Goal: Task Accomplishment & Management: Manage account settings

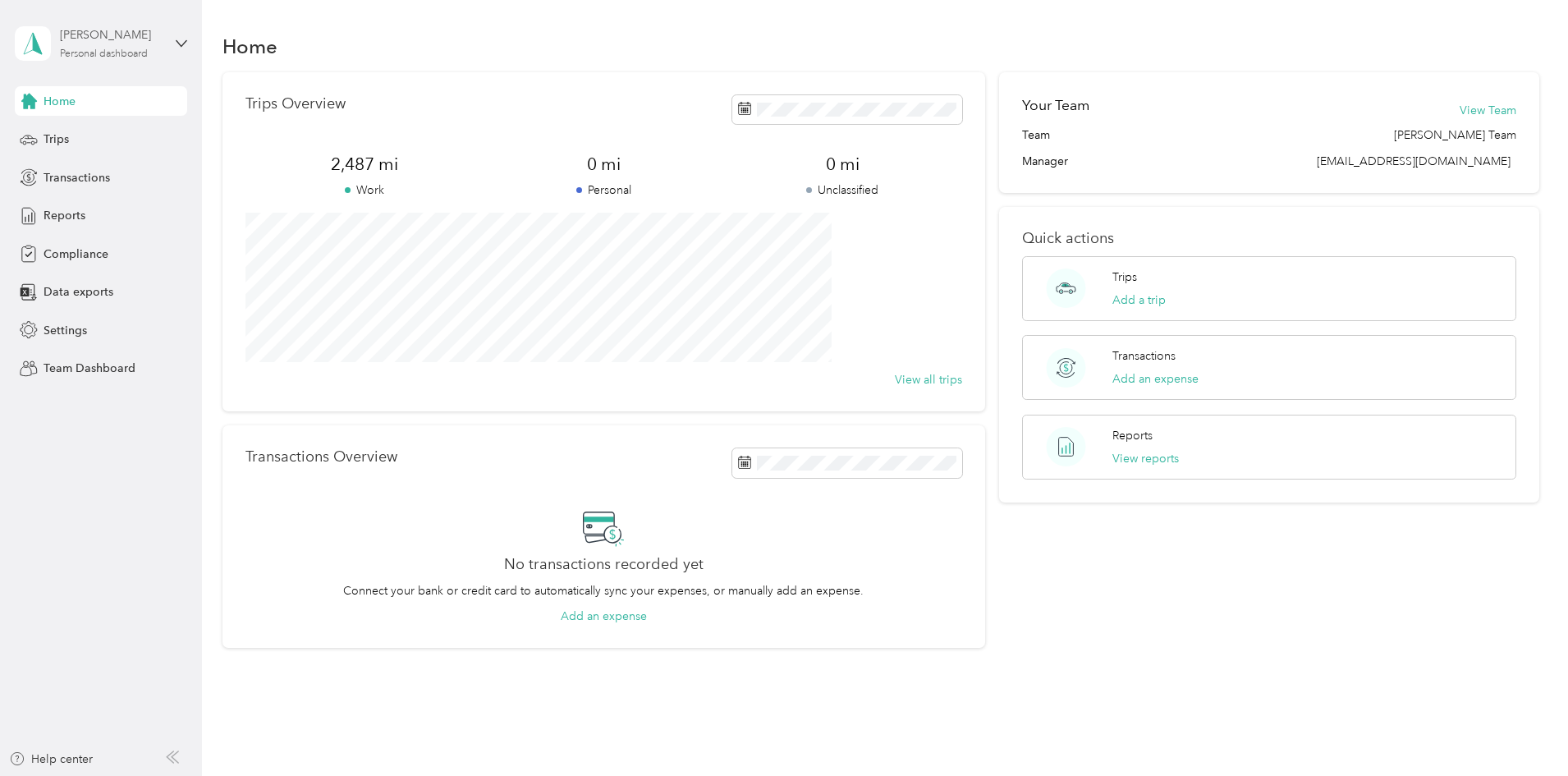
click at [125, 54] on div "Personal dashboard" at bounding box center [104, 54] width 87 height 10
click at [117, 127] on div "Team dashboard" at bounding box center [187, 130] width 323 height 29
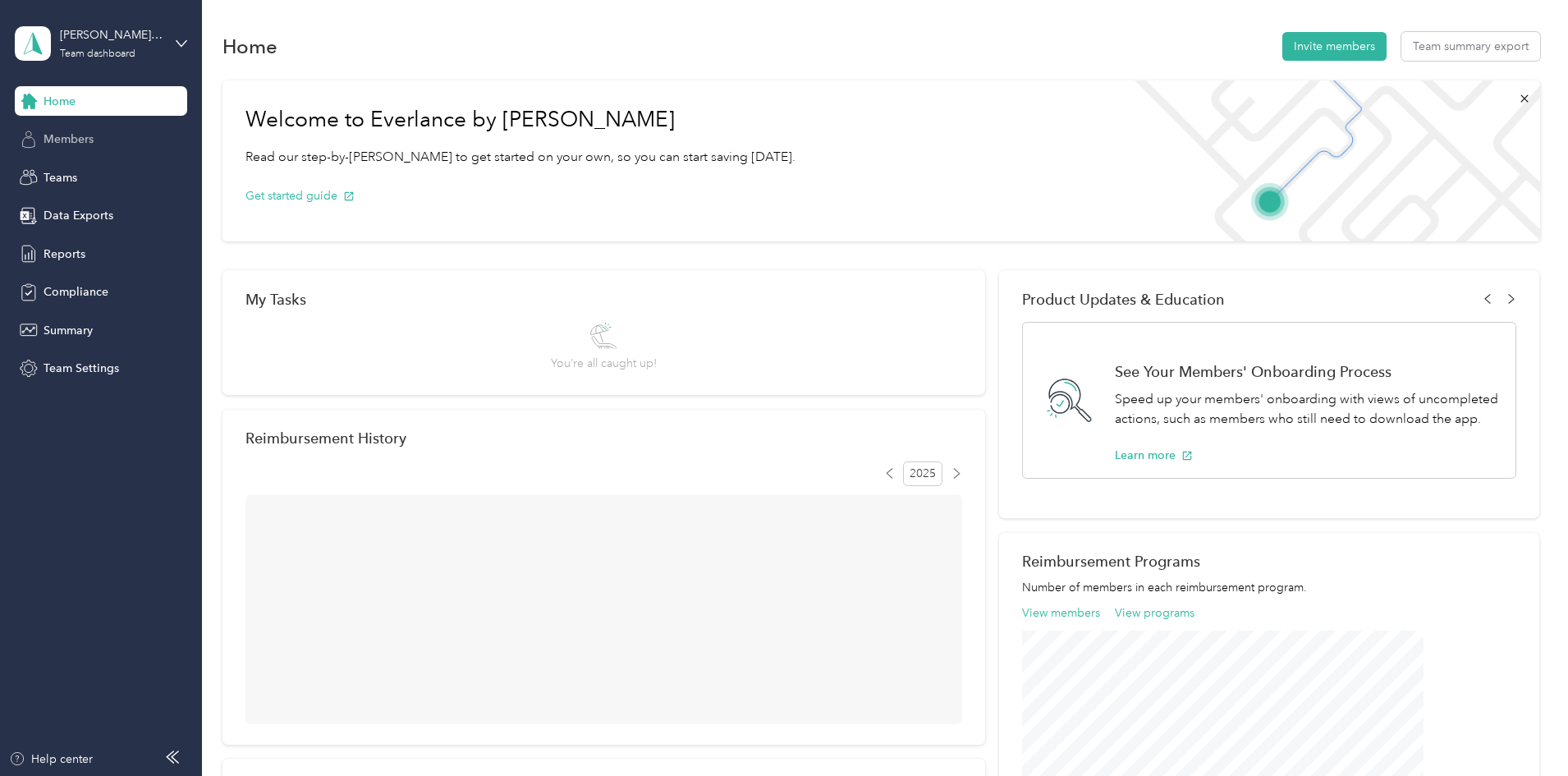
click at [75, 146] on span "Members" at bounding box center [69, 138] width 50 height 17
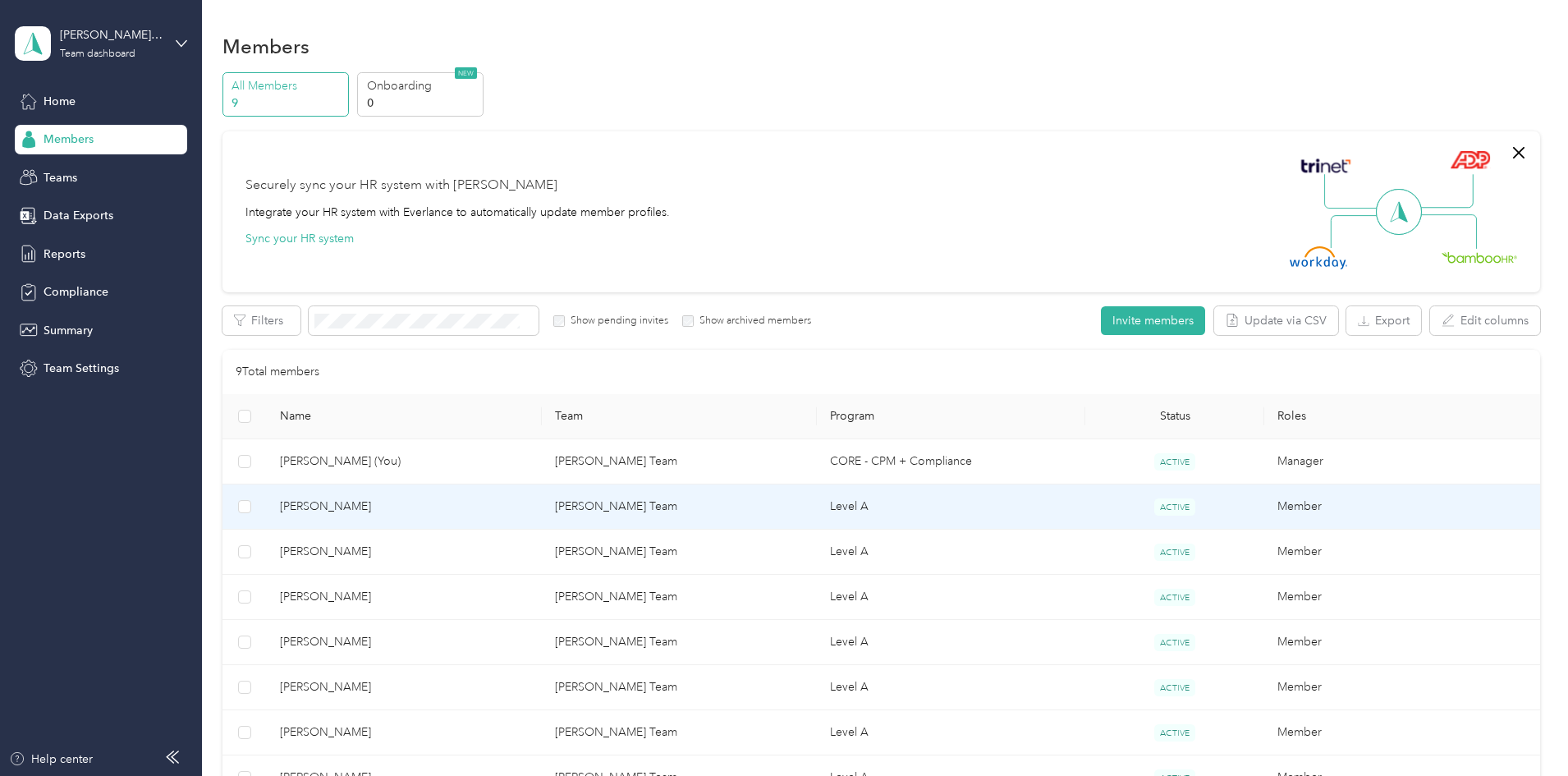
click at [427, 507] on span "[PERSON_NAME]" at bounding box center [404, 506] width 249 height 18
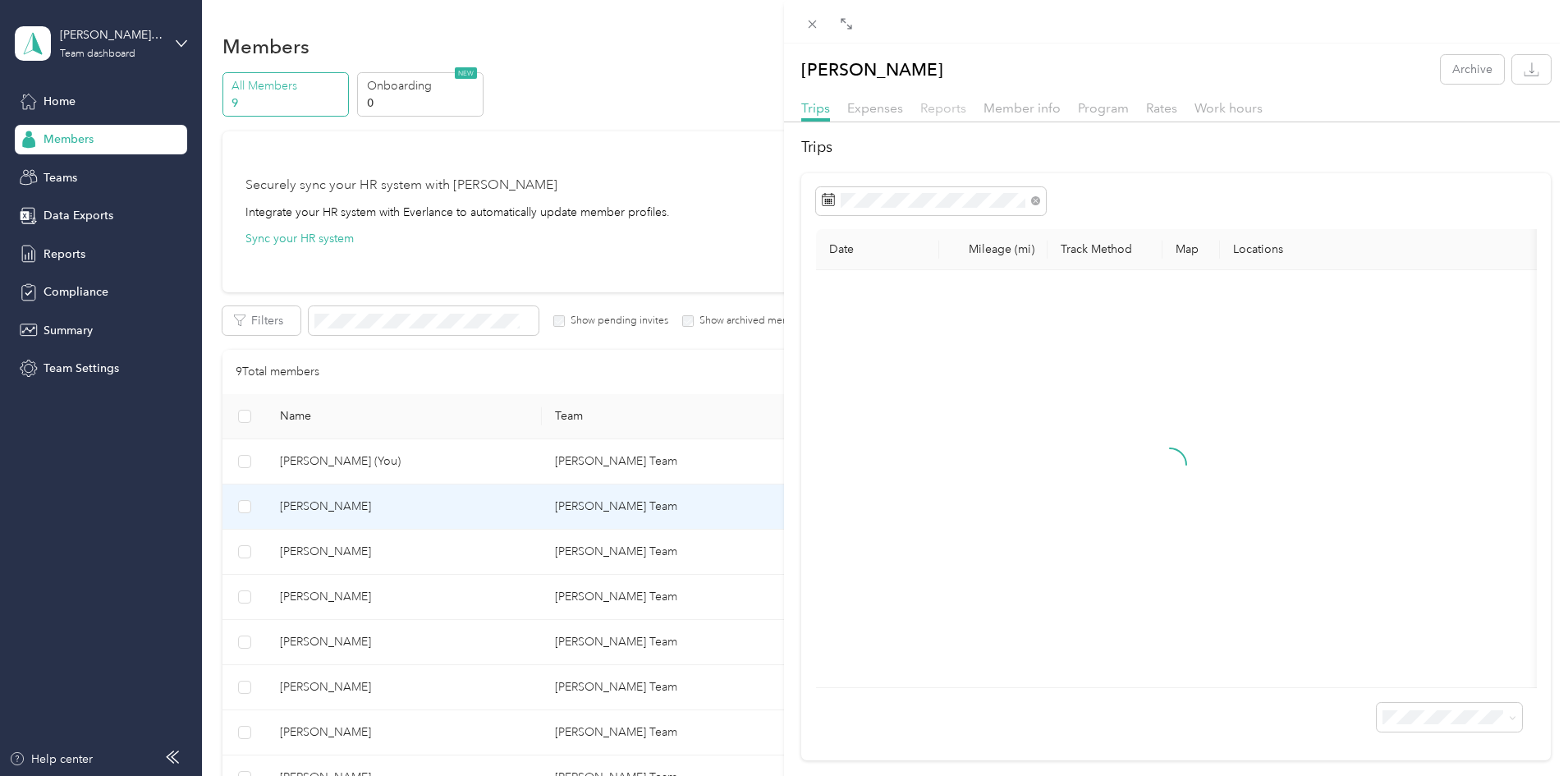
click at [935, 105] on span "Reports" at bounding box center [943, 107] width 46 height 15
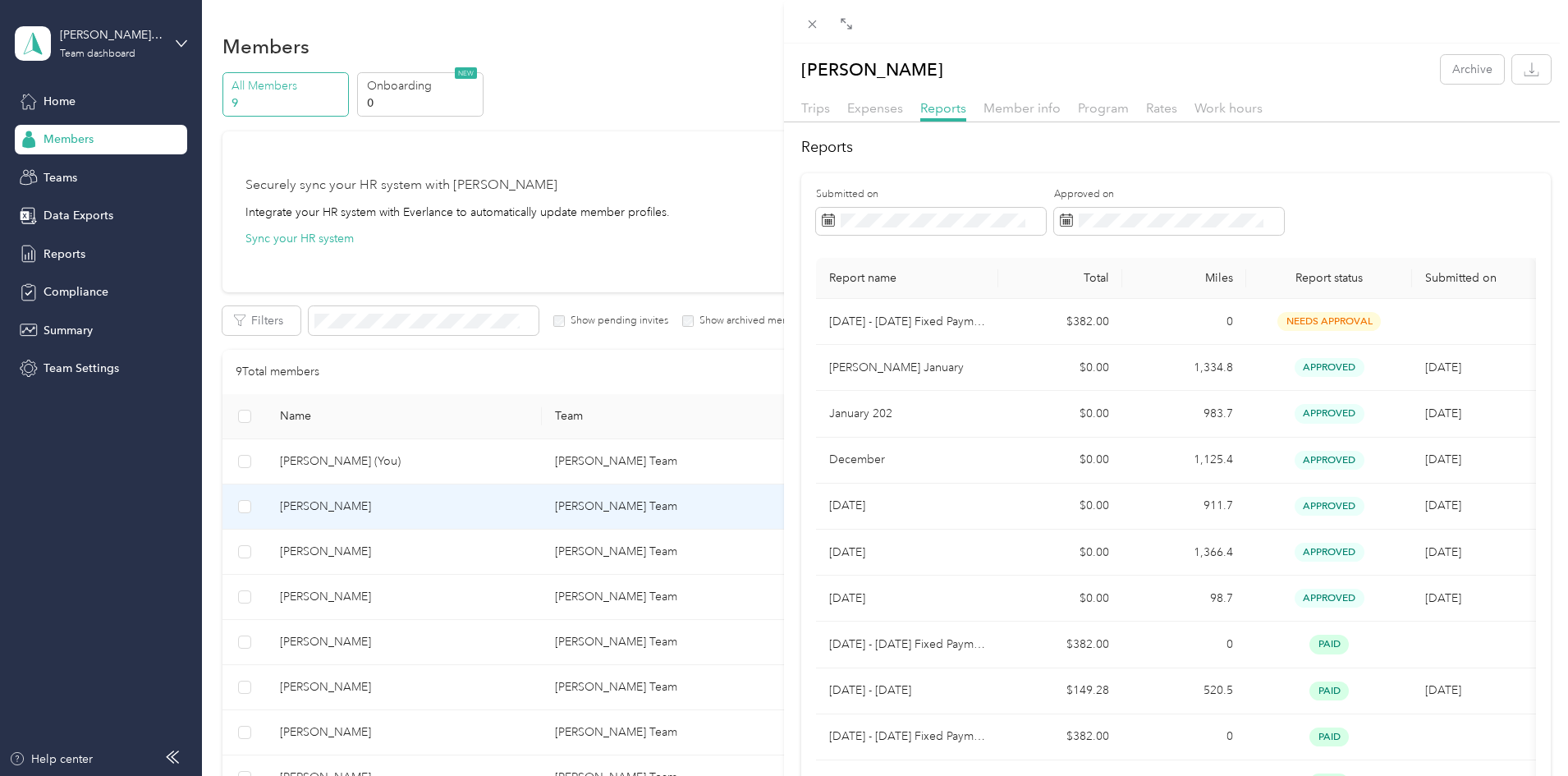
click at [436, 553] on div "[PERSON_NAME] Archive Trips Expenses Reports Member info Program Rates Work hou…" at bounding box center [784, 388] width 1568 height 776
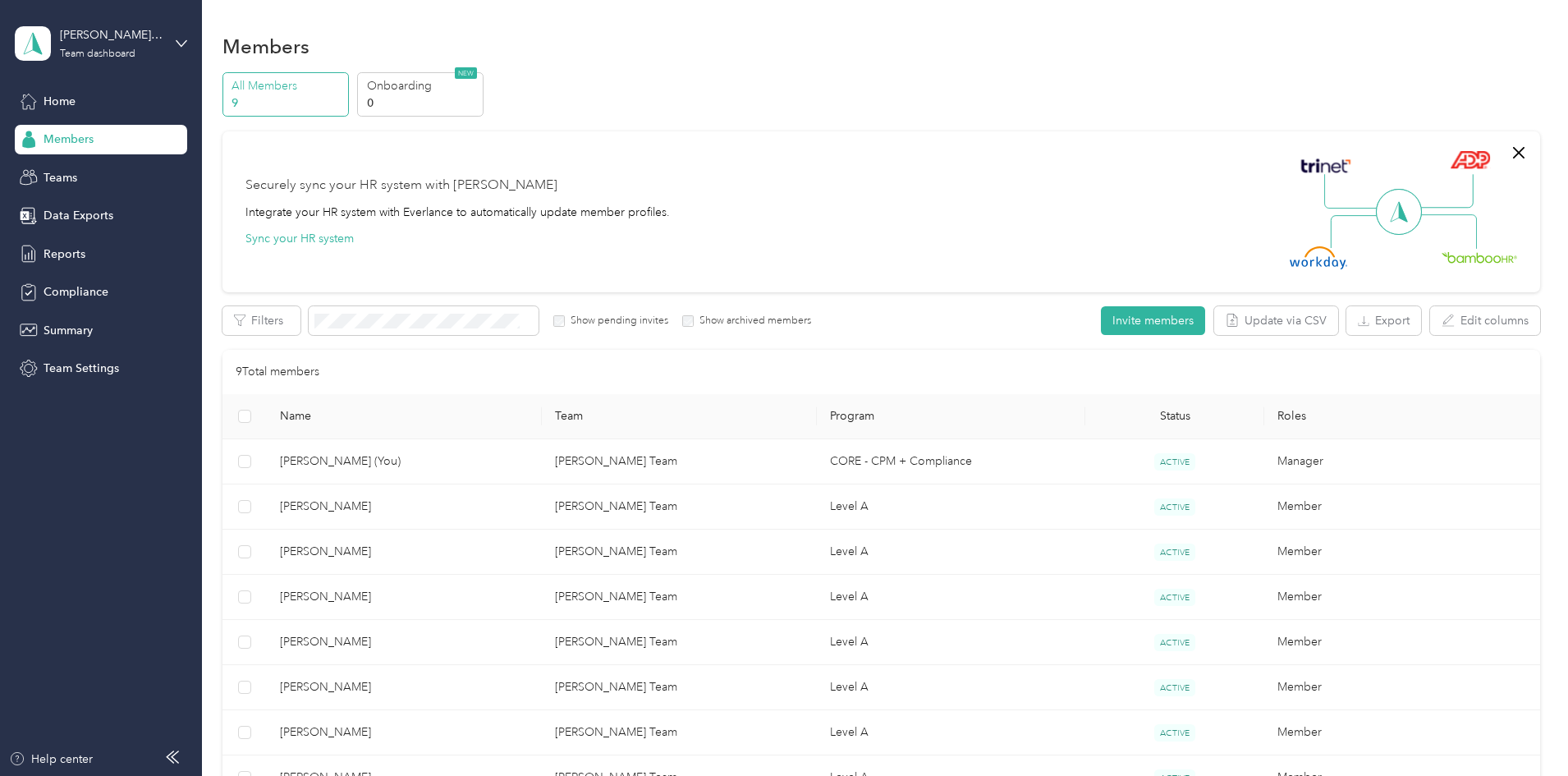
click at [436, 553] on div at bounding box center [784, 388] width 1568 height 776
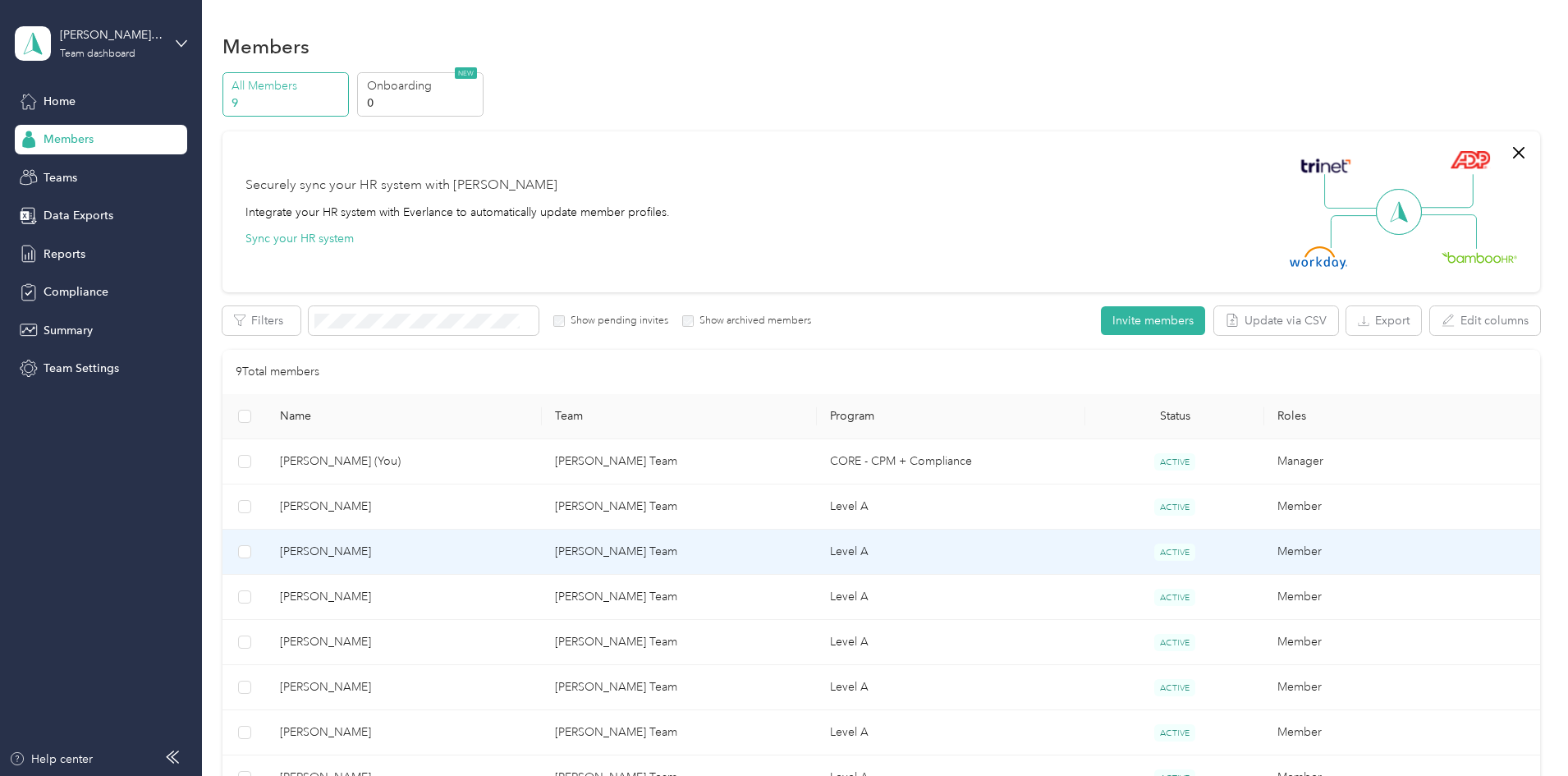
click at [436, 553] on span "[PERSON_NAME]" at bounding box center [404, 552] width 249 height 18
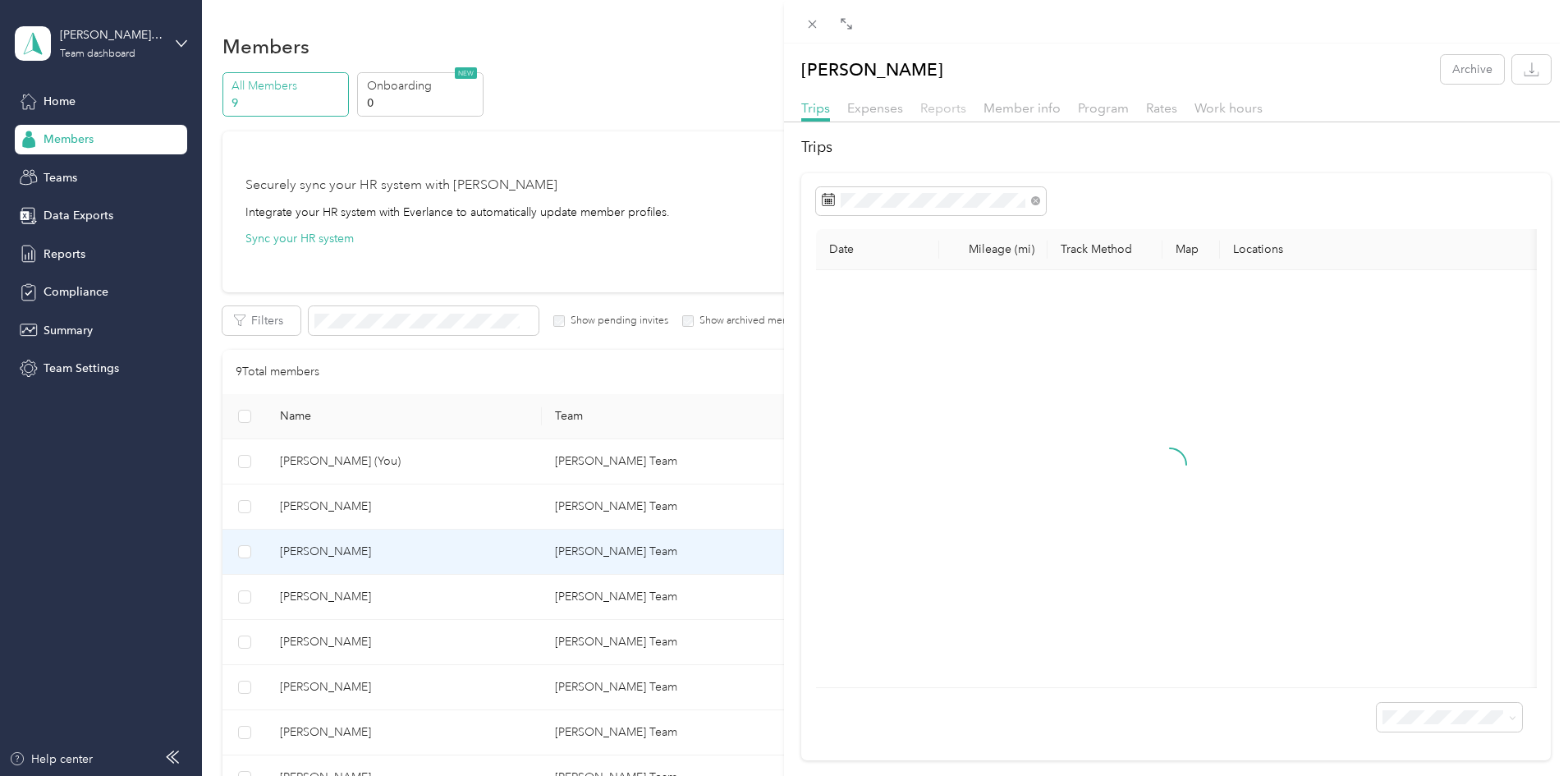
click at [937, 107] on span "Reports" at bounding box center [943, 107] width 46 height 15
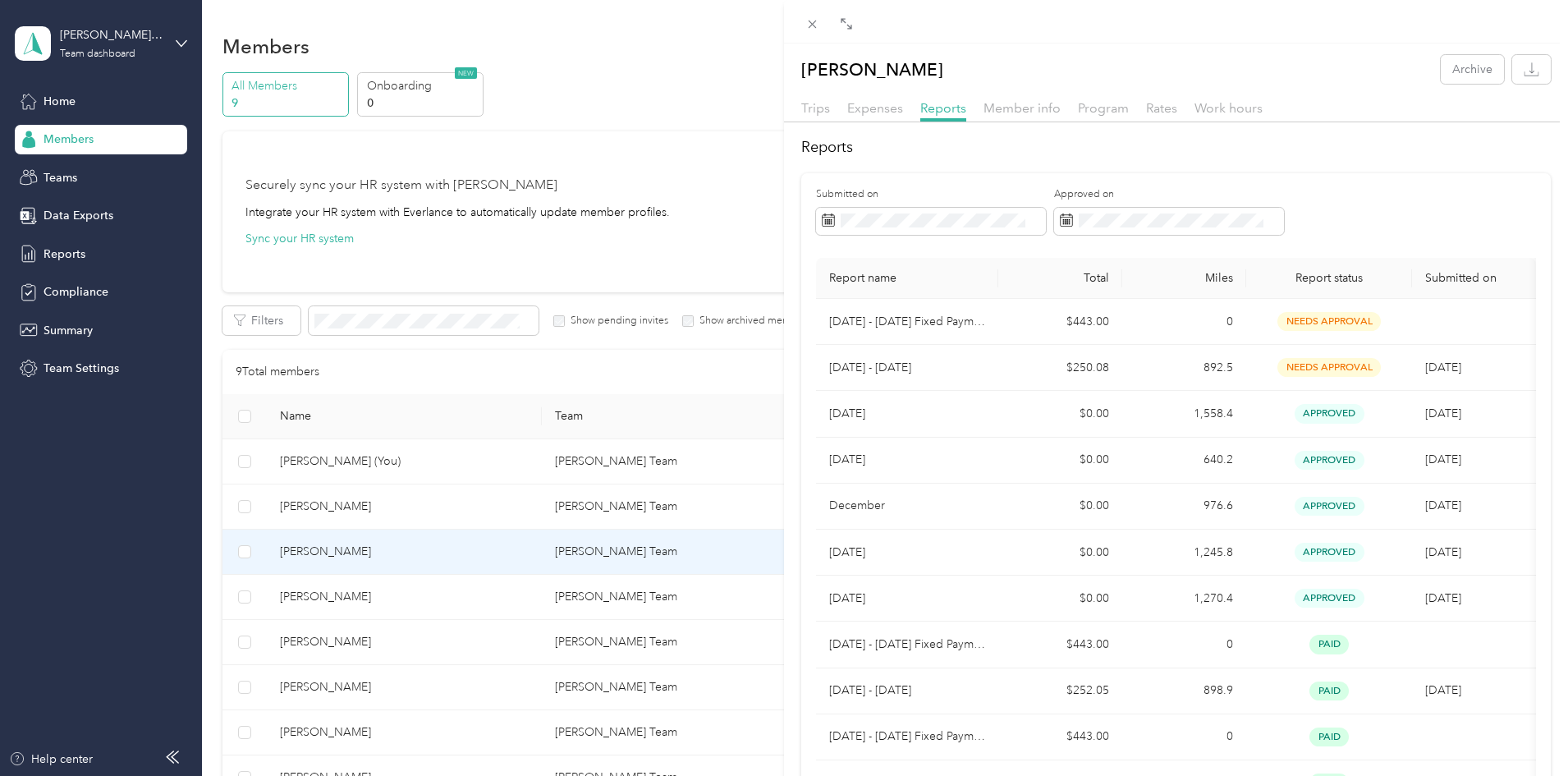
click at [463, 504] on div "[PERSON_NAME] Archive Trips Expenses Reports Member info Program Rates Work hou…" at bounding box center [784, 388] width 1568 height 776
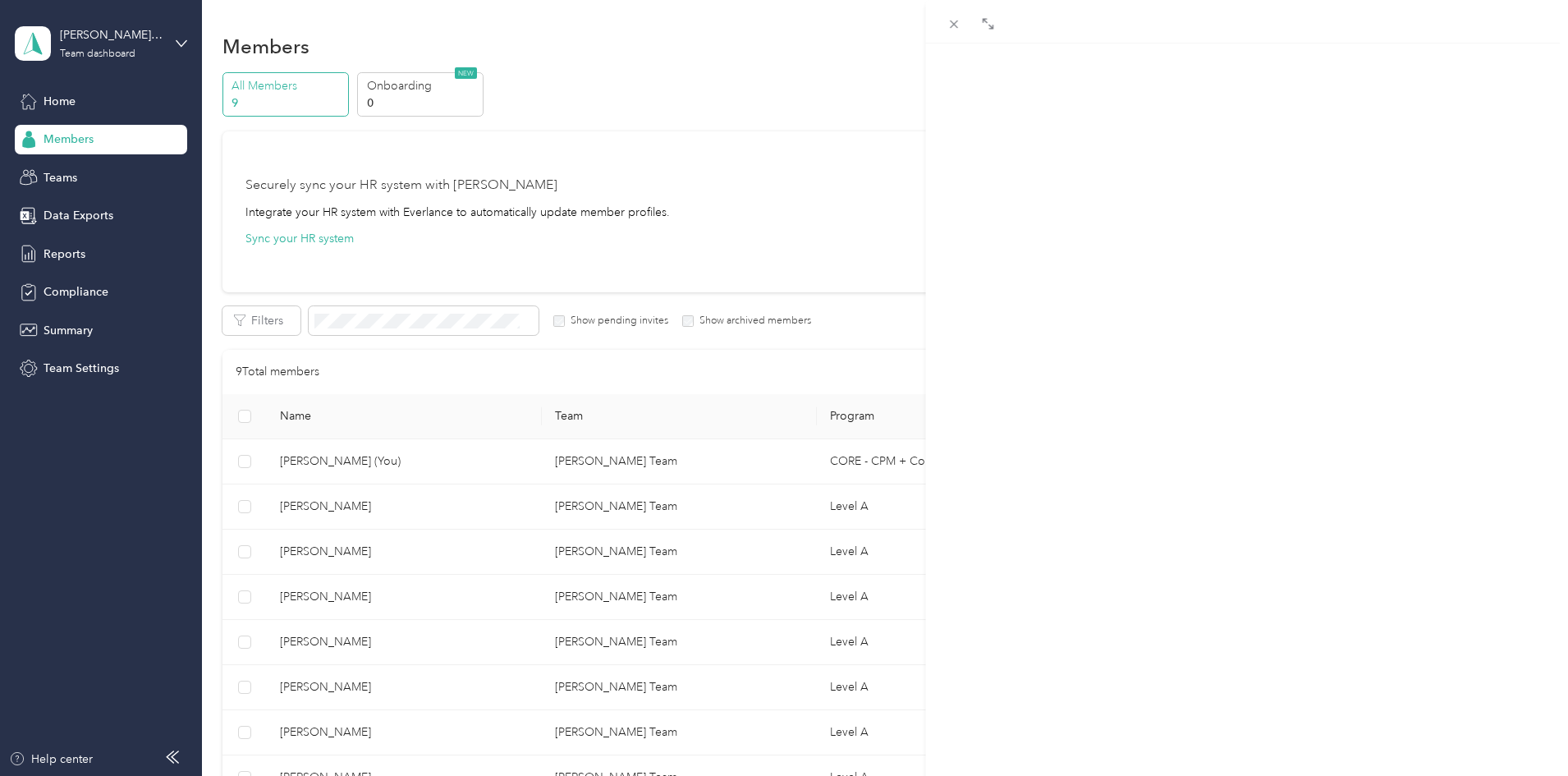
click at [463, 504] on div at bounding box center [784, 388] width 1568 height 776
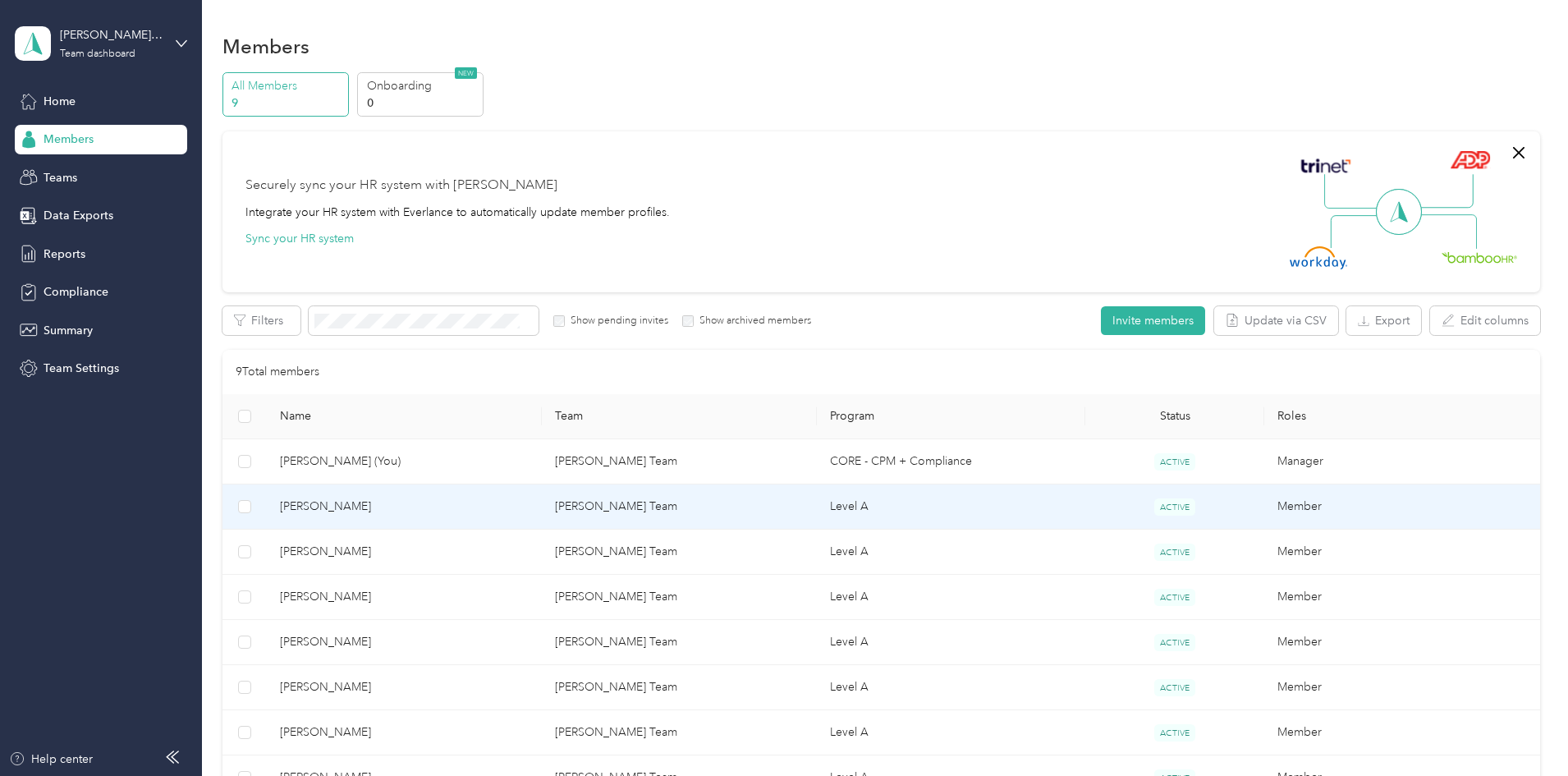
click at [463, 504] on span "[PERSON_NAME]" at bounding box center [404, 506] width 249 height 18
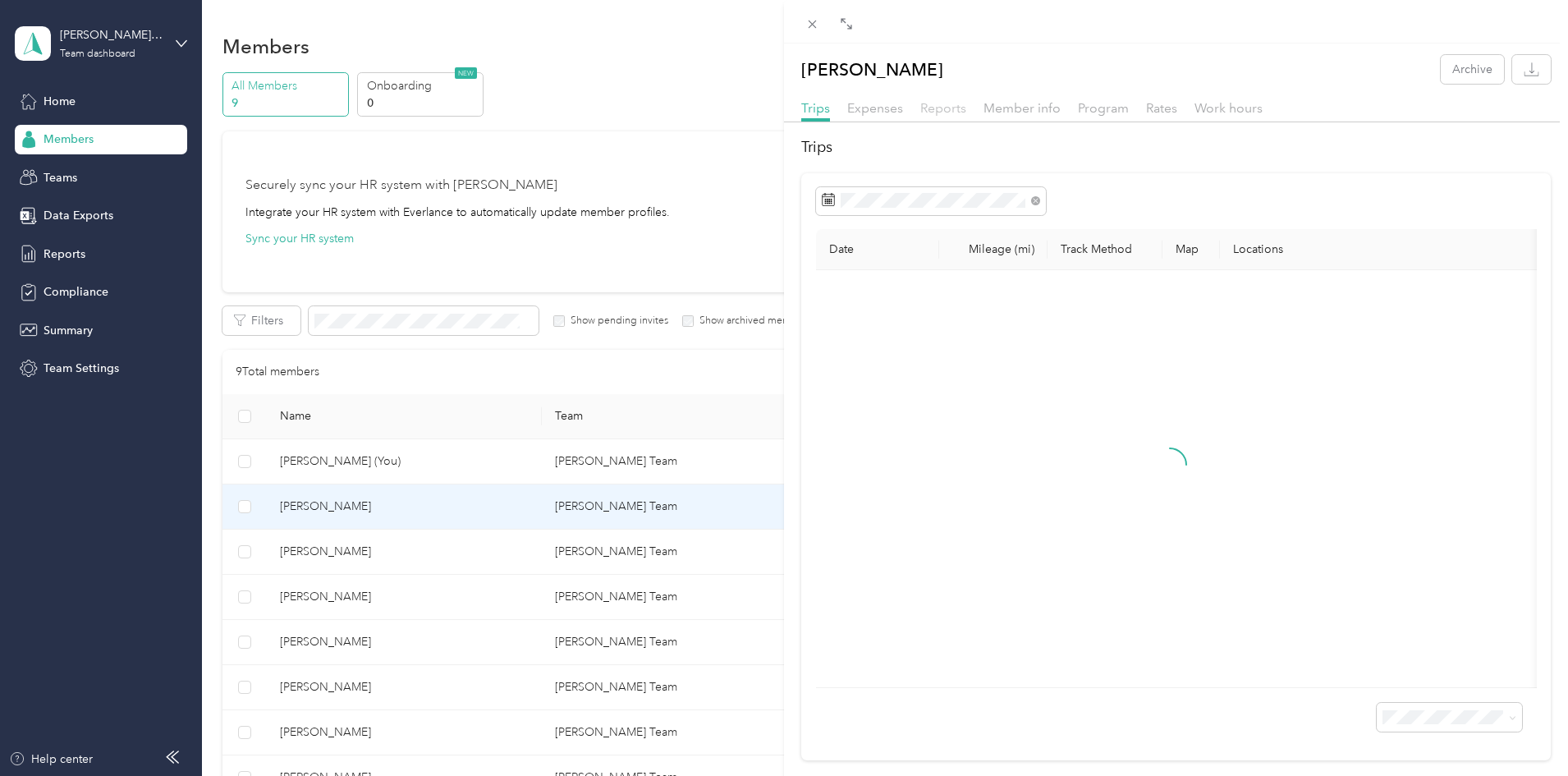
click at [944, 102] on span "Reports" at bounding box center [943, 107] width 46 height 15
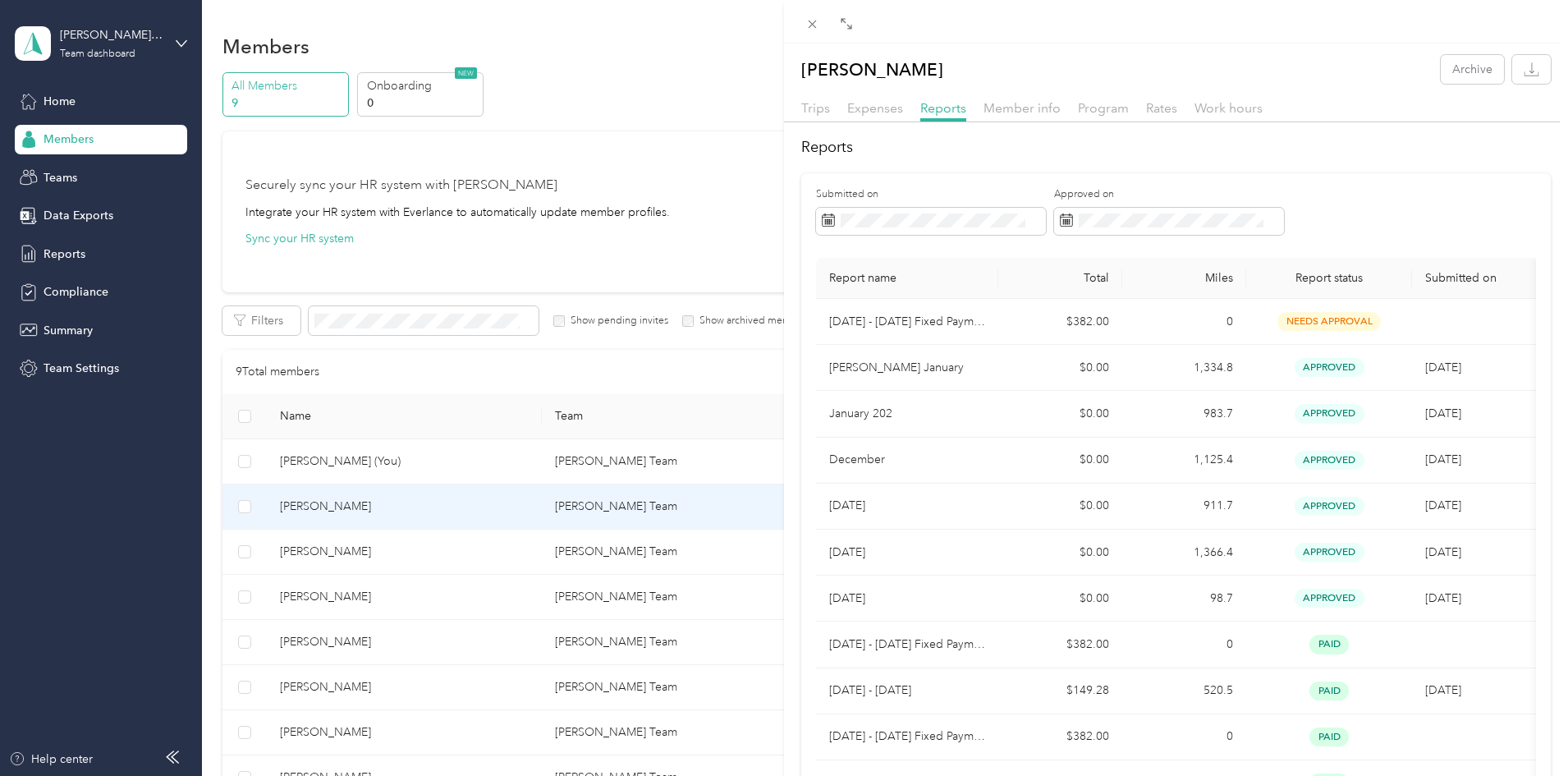
click at [425, 595] on div "[PERSON_NAME] Archive Trips Expenses Reports Member info Program Rates Work hou…" at bounding box center [784, 388] width 1568 height 776
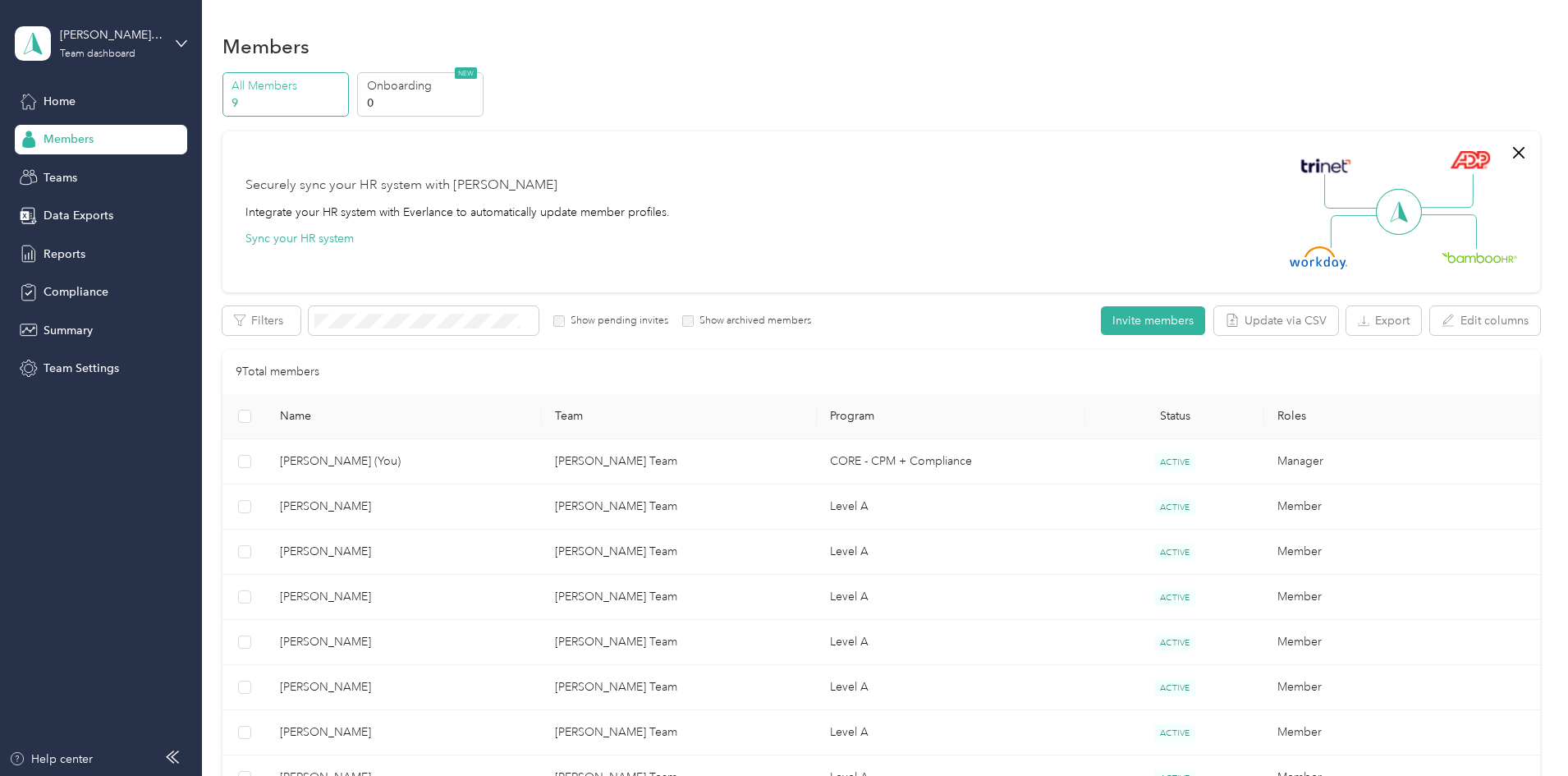
click at [425, 595] on div at bounding box center [784, 388] width 1568 height 776
click at [425, 595] on span "[PERSON_NAME]" at bounding box center [404, 597] width 249 height 18
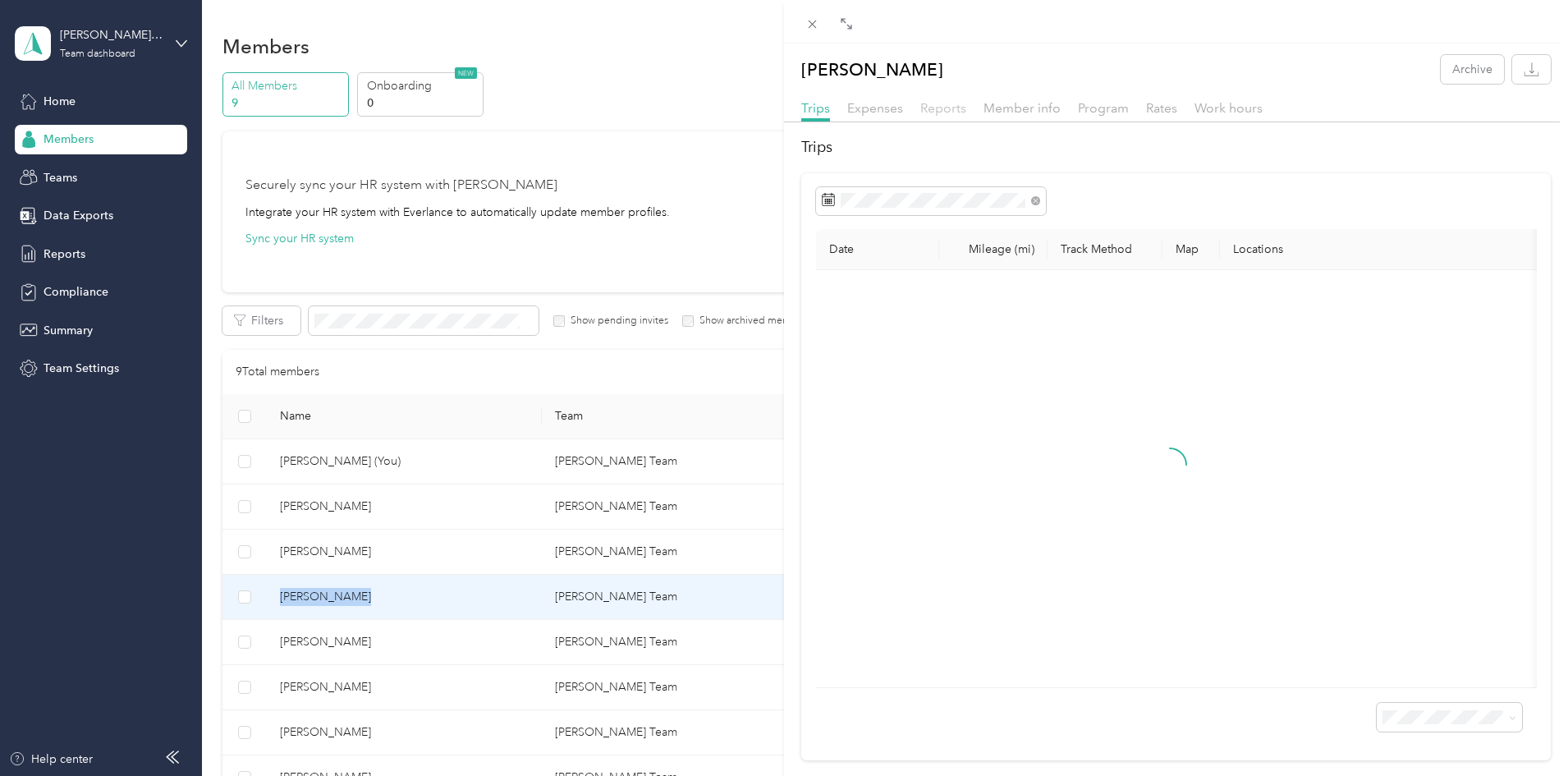
click at [947, 106] on span "Reports" at bounding box center [943, 107] width 46 height 15
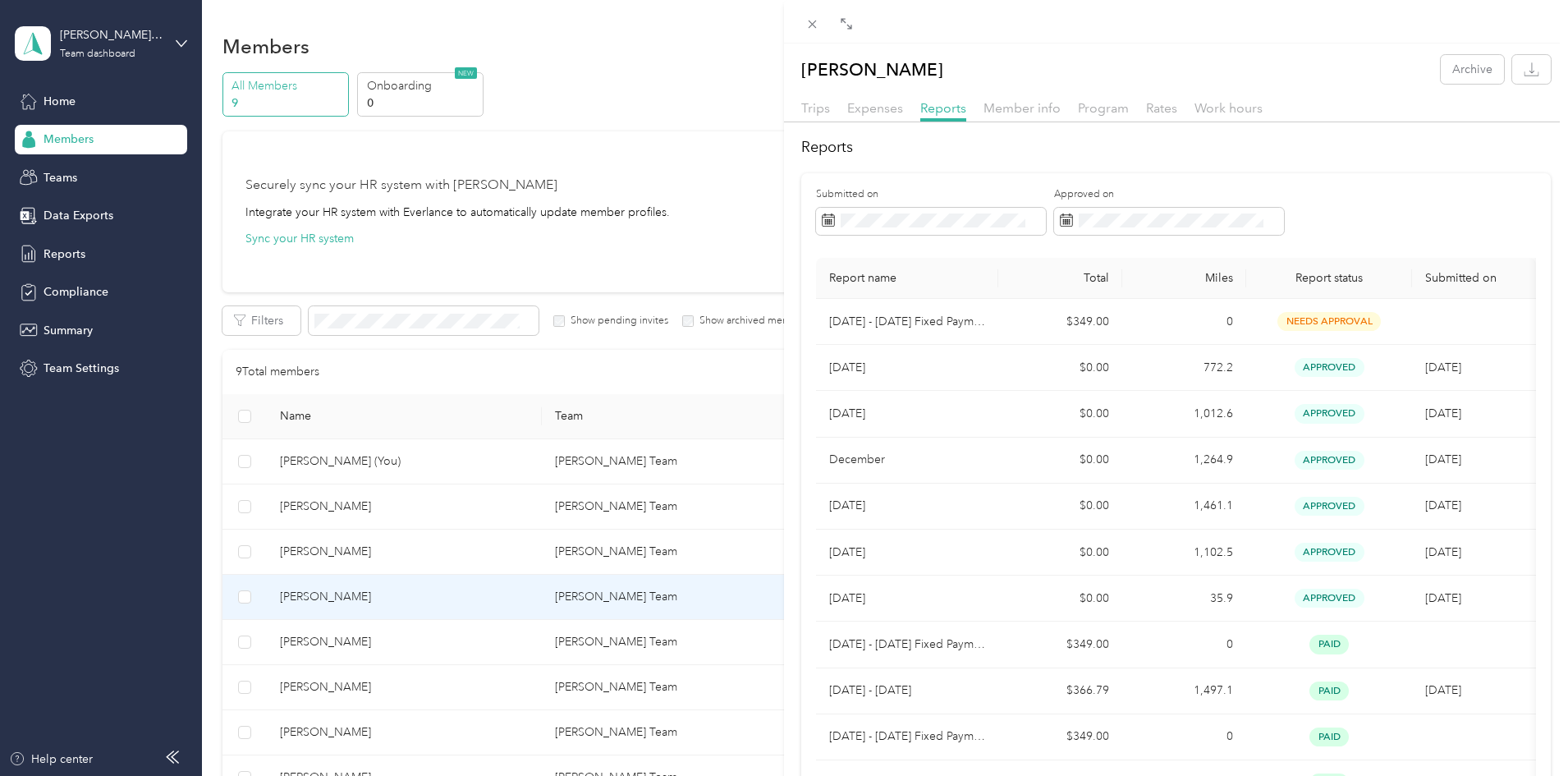
click at [449, 643] on div "[PERSON_NAME] Archive Trips Expenses Reports Member info Program Rates Work hou…" at bounding box center [784, 388] width 1568 height 776
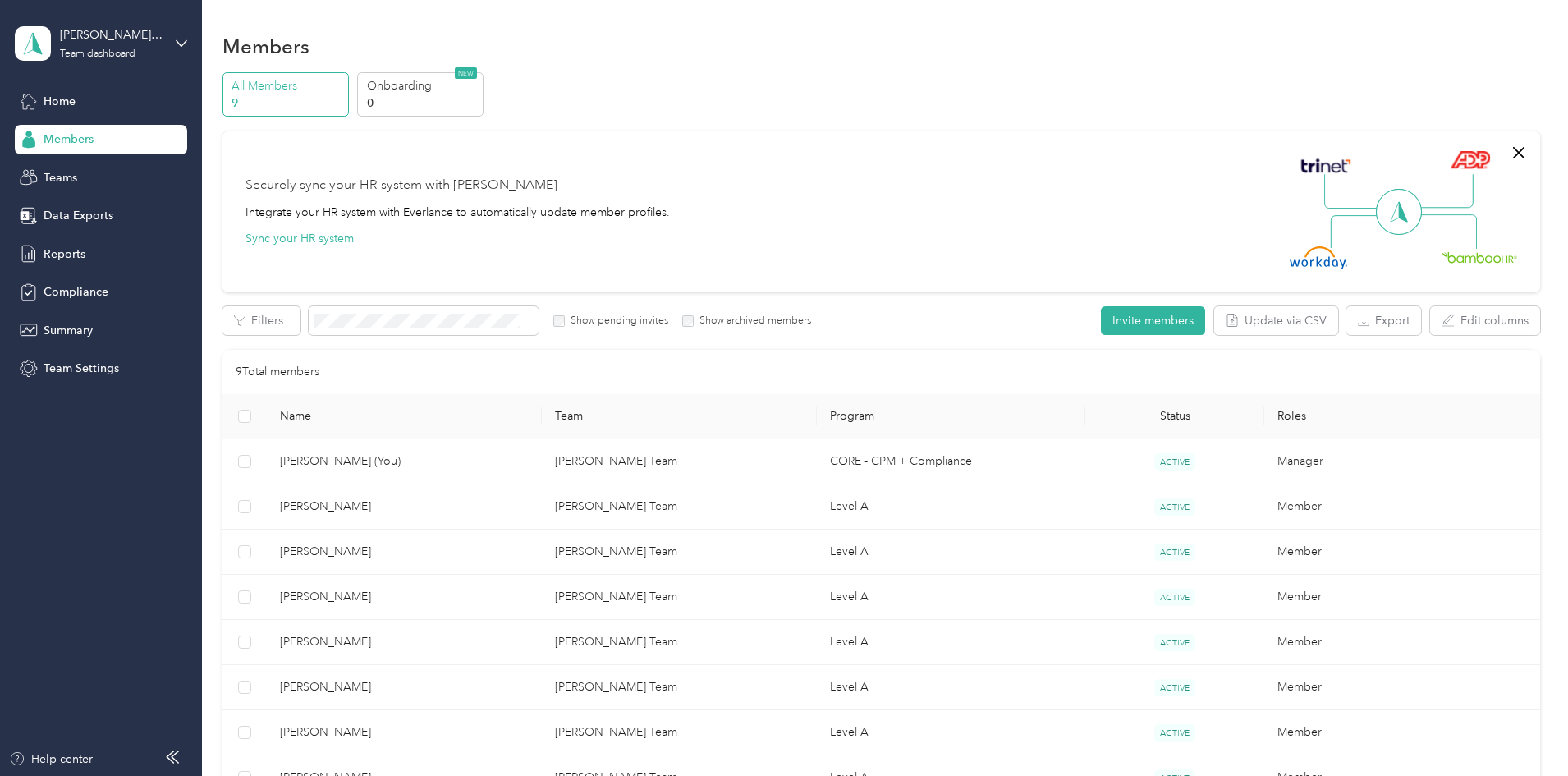
click at [449, 643] on div at bounding box center [784, 388] width 1568 height 776
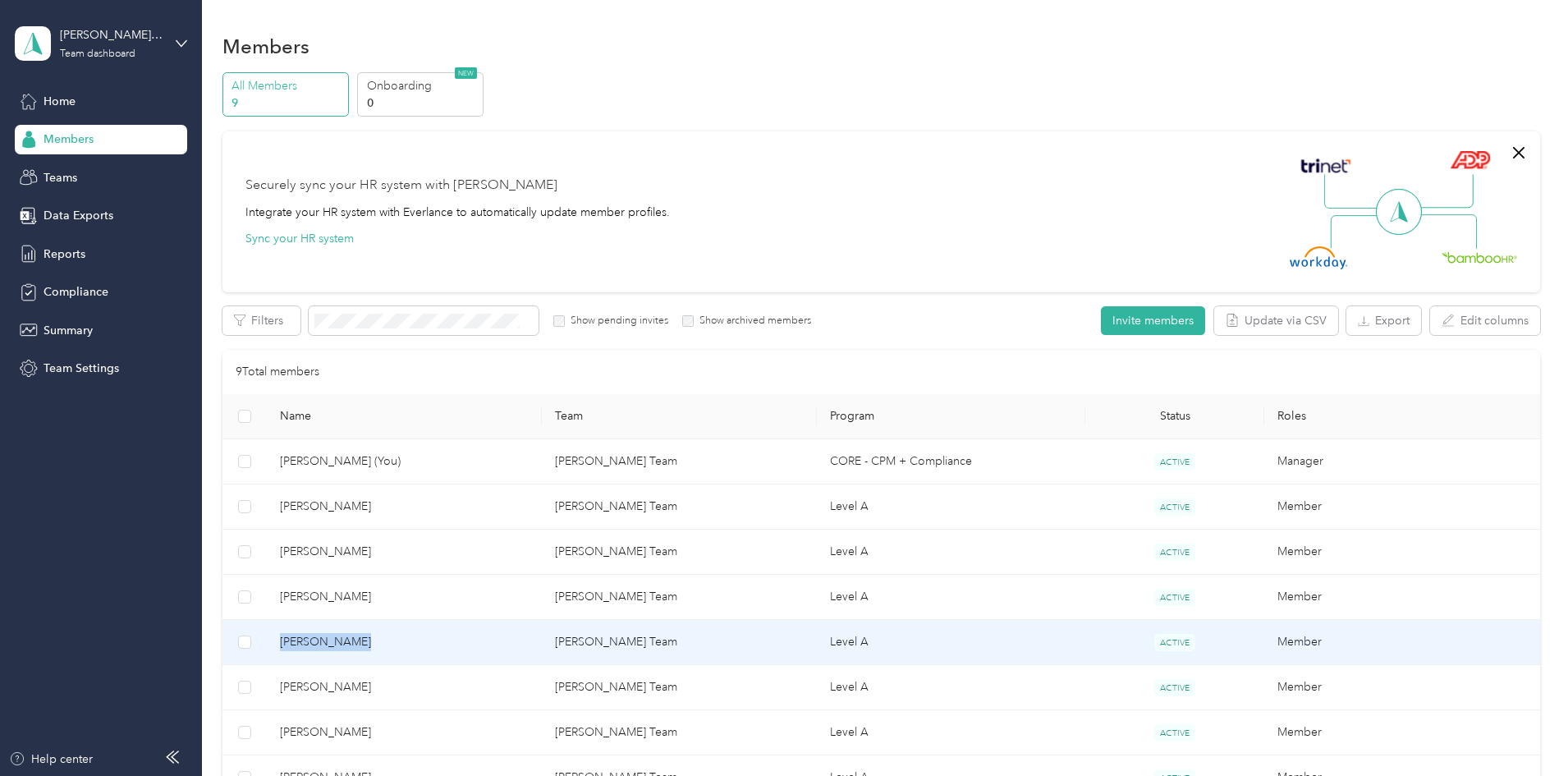
click at [449, 643] on span "[PERSON_NAME]" at bounding box center [404, 642] width 249 height 18
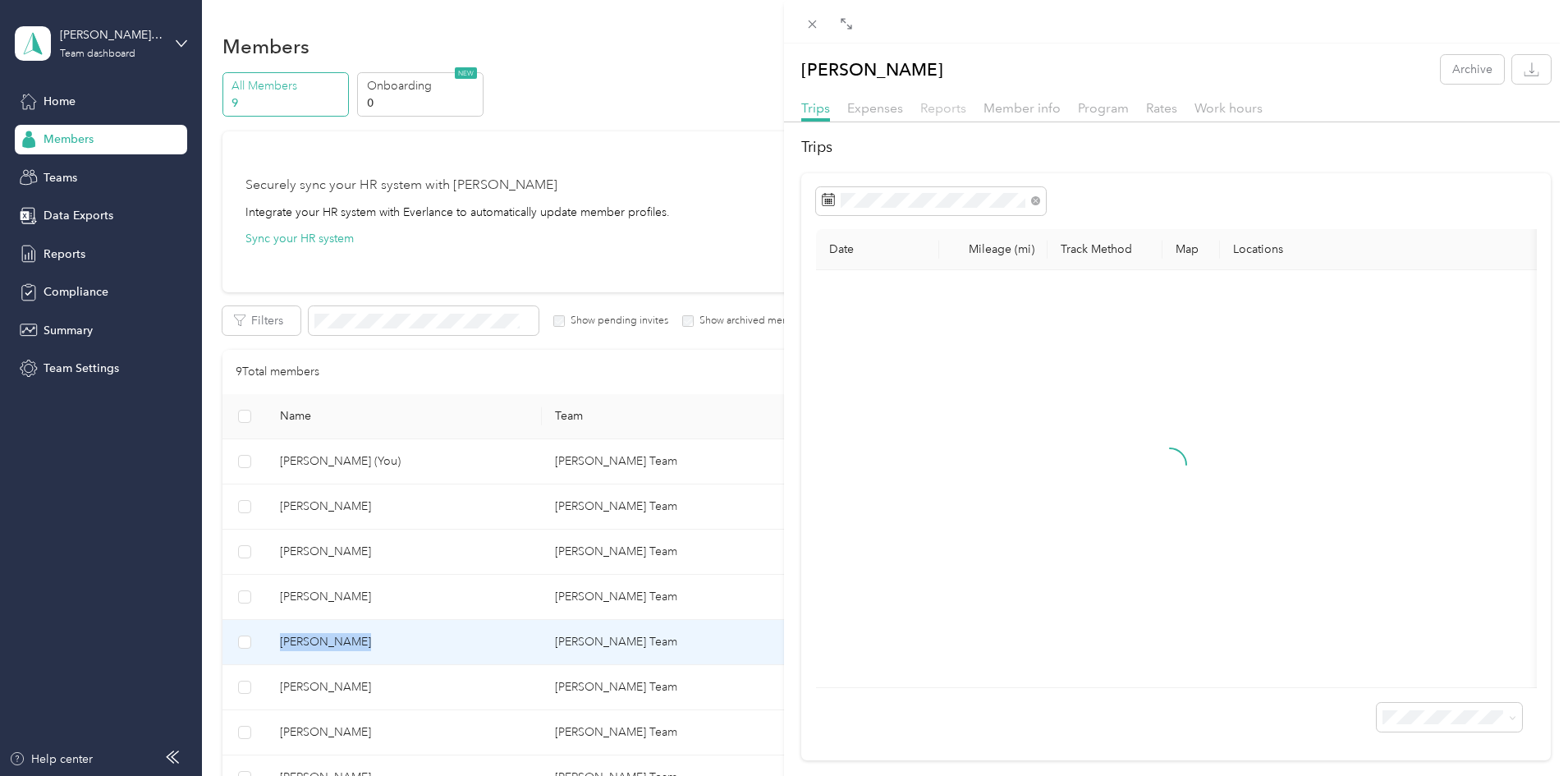
click at [941, 108] on span "Reports" at bounding box center [943, 107] width 46 height 15
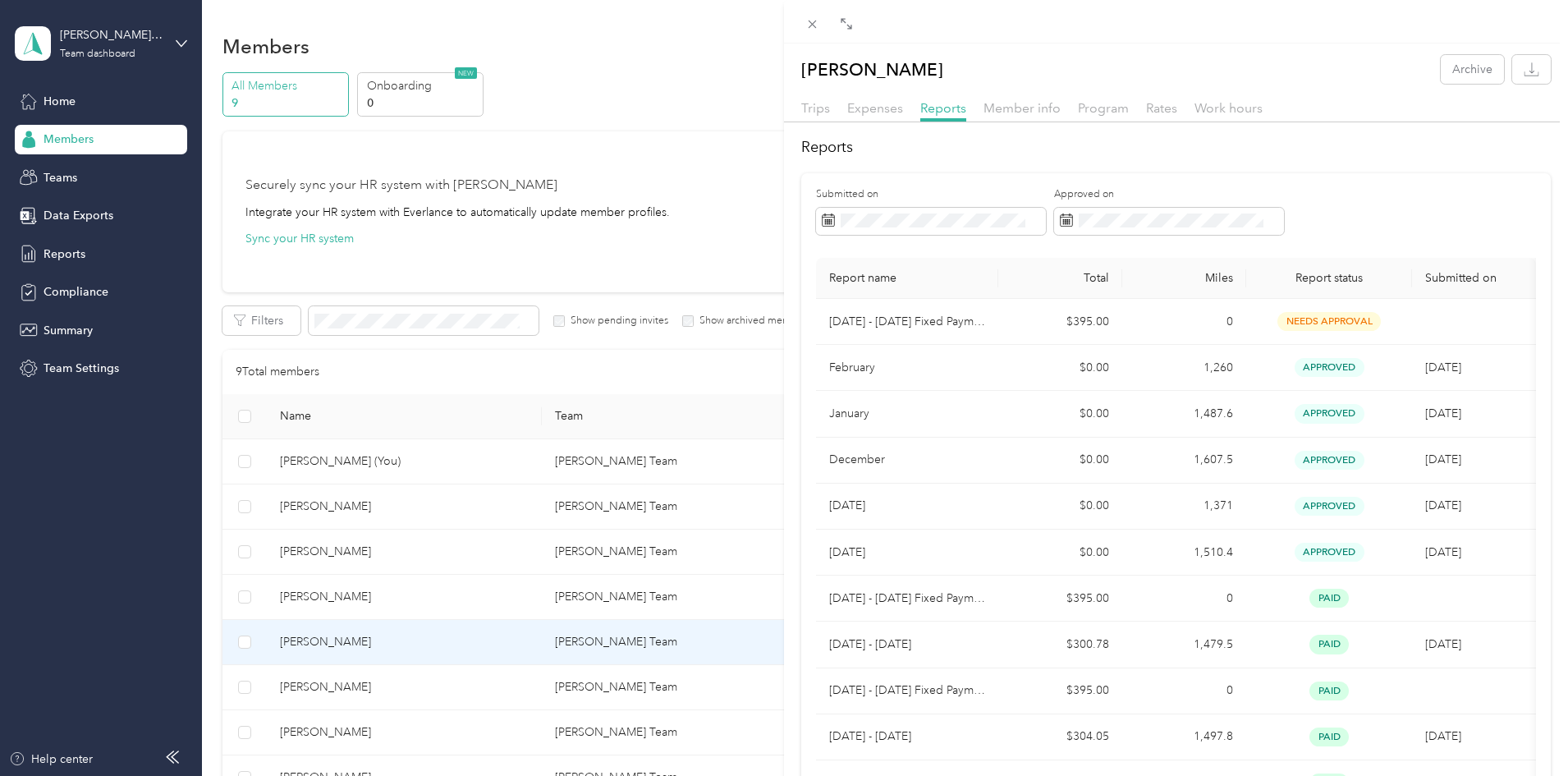
click at [426, 693] on div "[PERSON_NAME] Archive Trips Expenses Reports Member info Program Rates Work hou…" at bounding box center [784, 388] width 1568 height 776
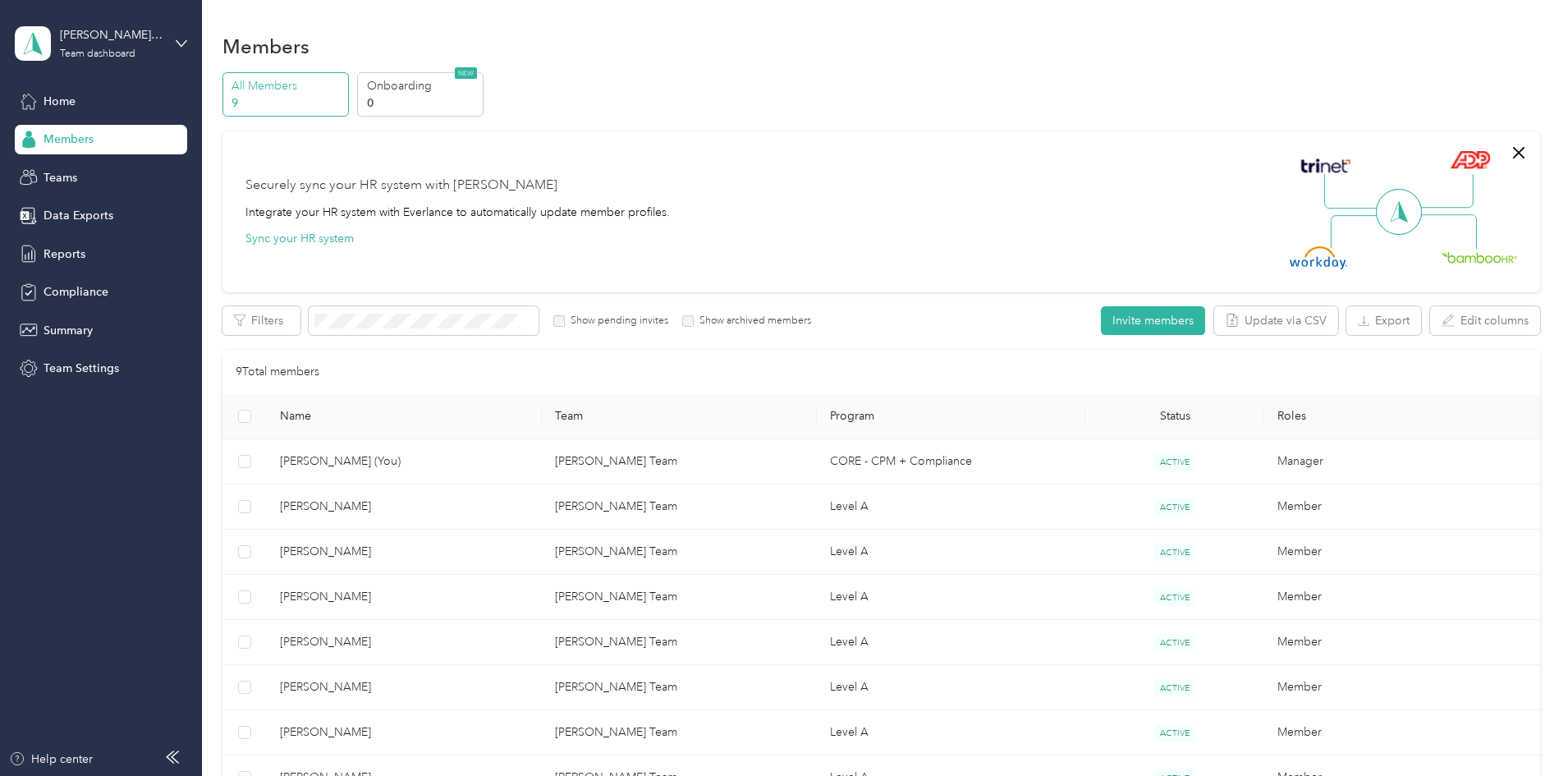
click at [426, 688] on div at bounding box center [784, 388] width 1568 height 776
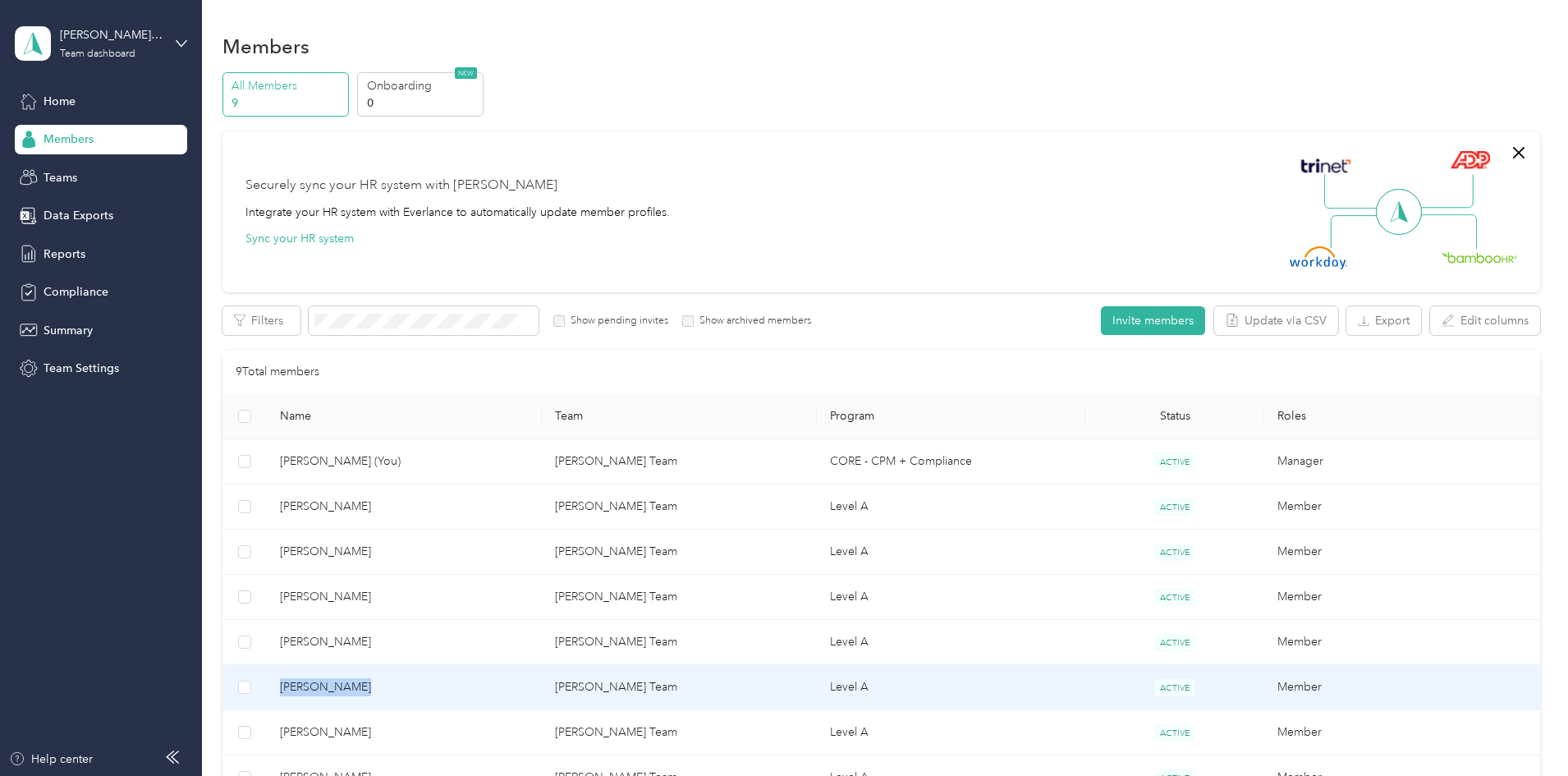
click at [426, 688] on span "[PERSON_NAME]" at bounding box center [404, 688] width 249 height 18
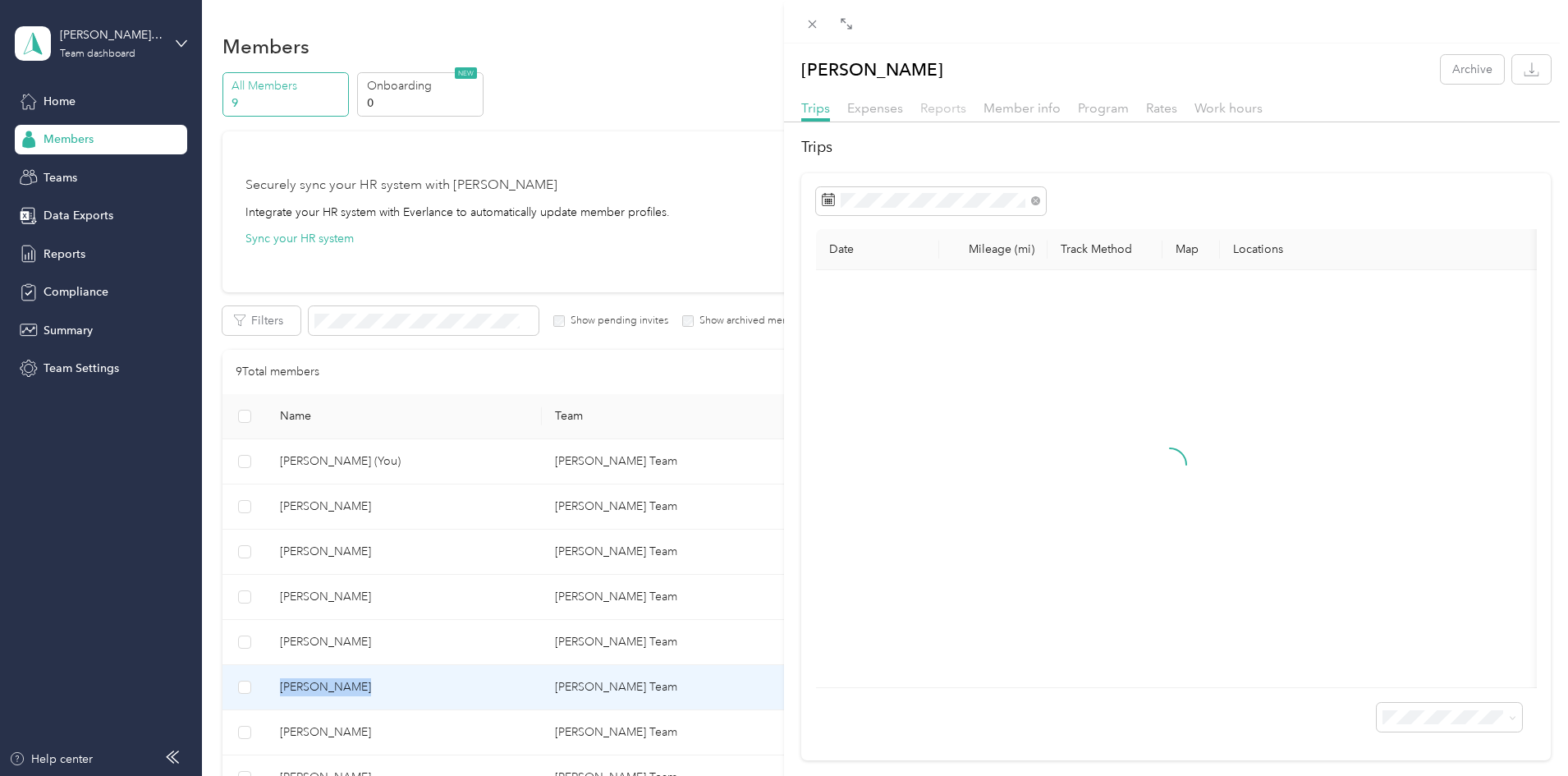
click at [933, 110] on span "Reports" at bounding box center [943, 107] width 46 height 15
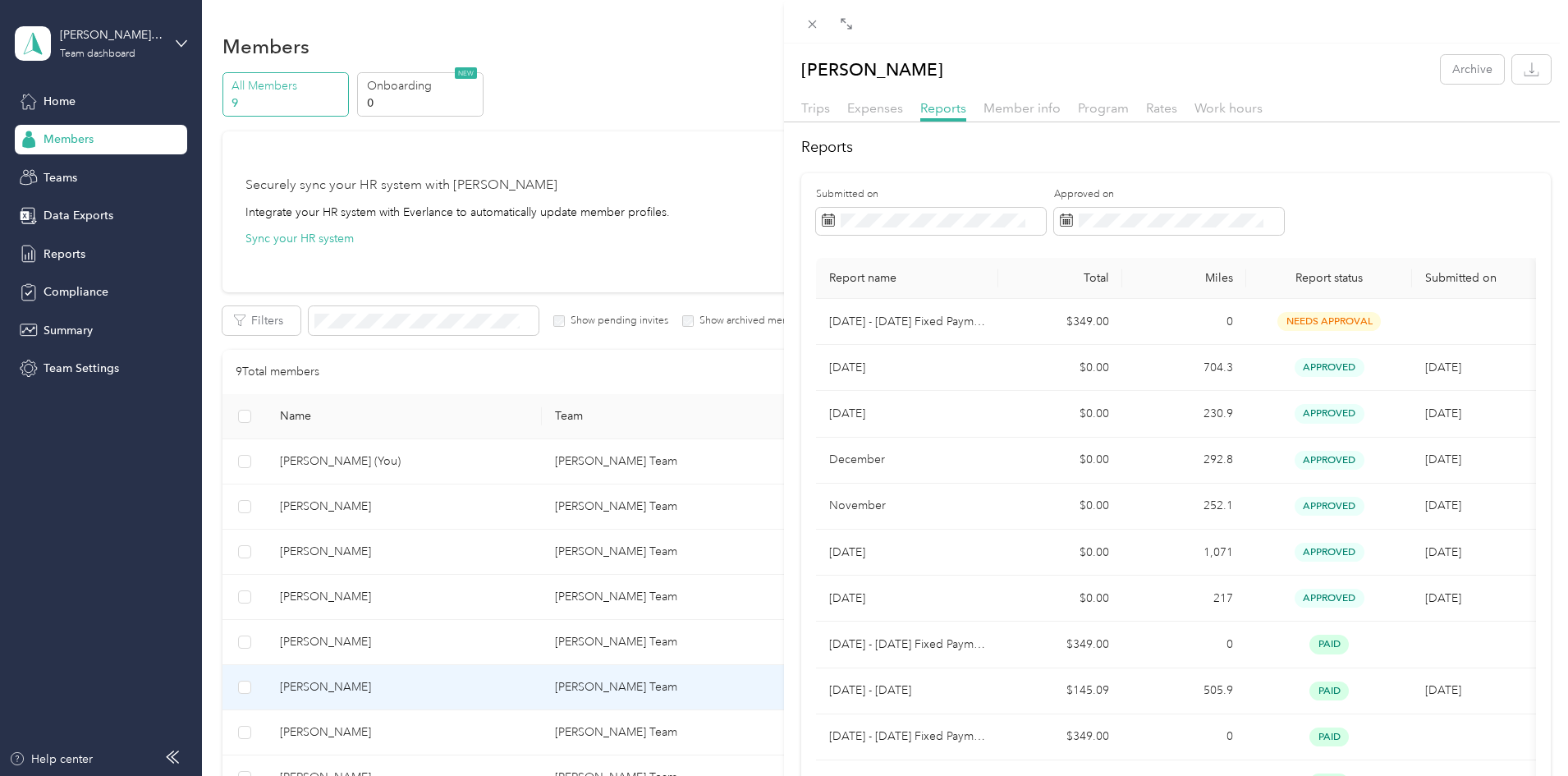
click at [568, 745] on div "[PERSON_NAME] Archive Trips Expenses Reports Member info Program Rates Work hou…" at bounding box center [784, 388] width 1568 height 776
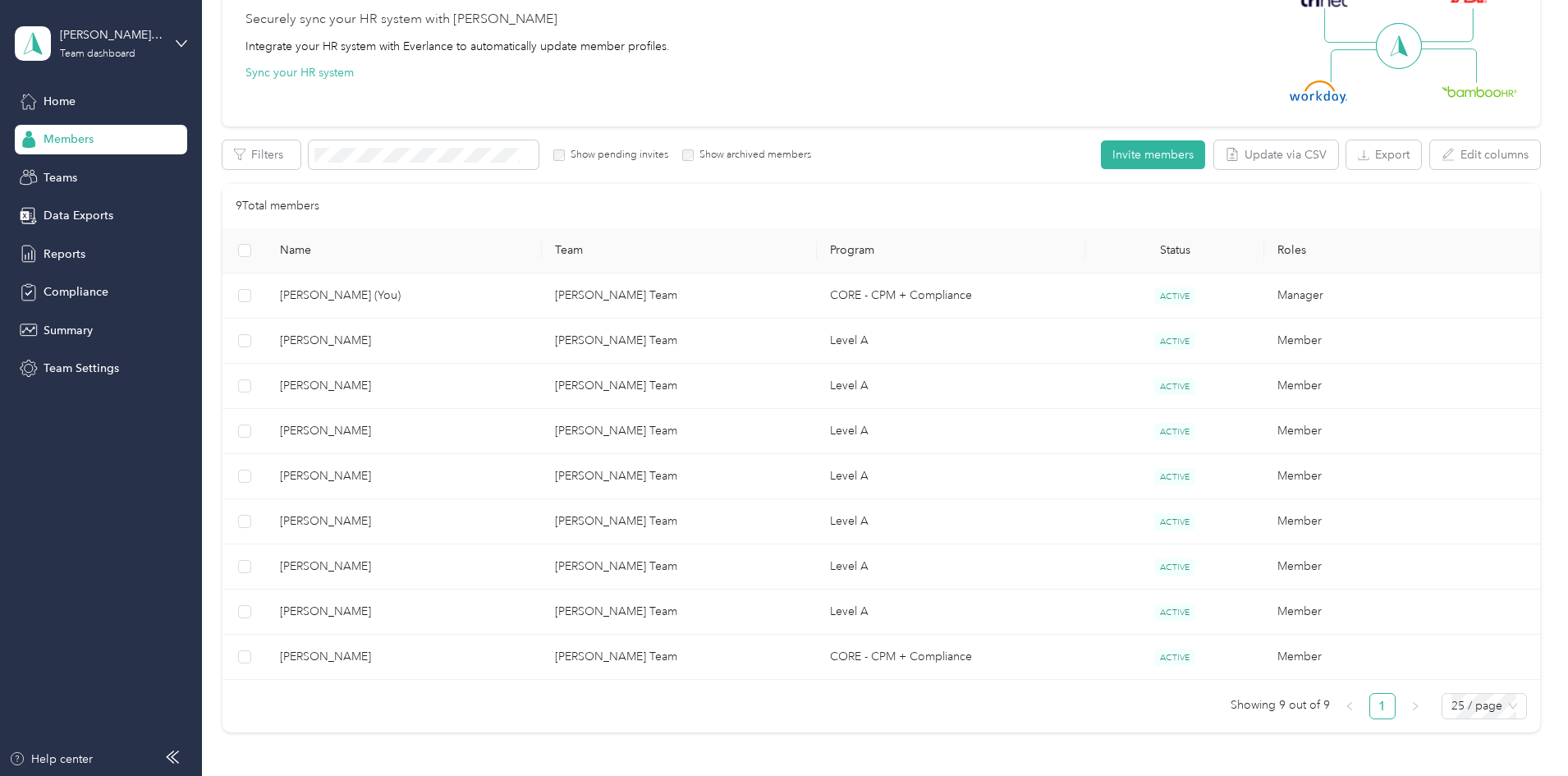
scroll to position [282, 0]
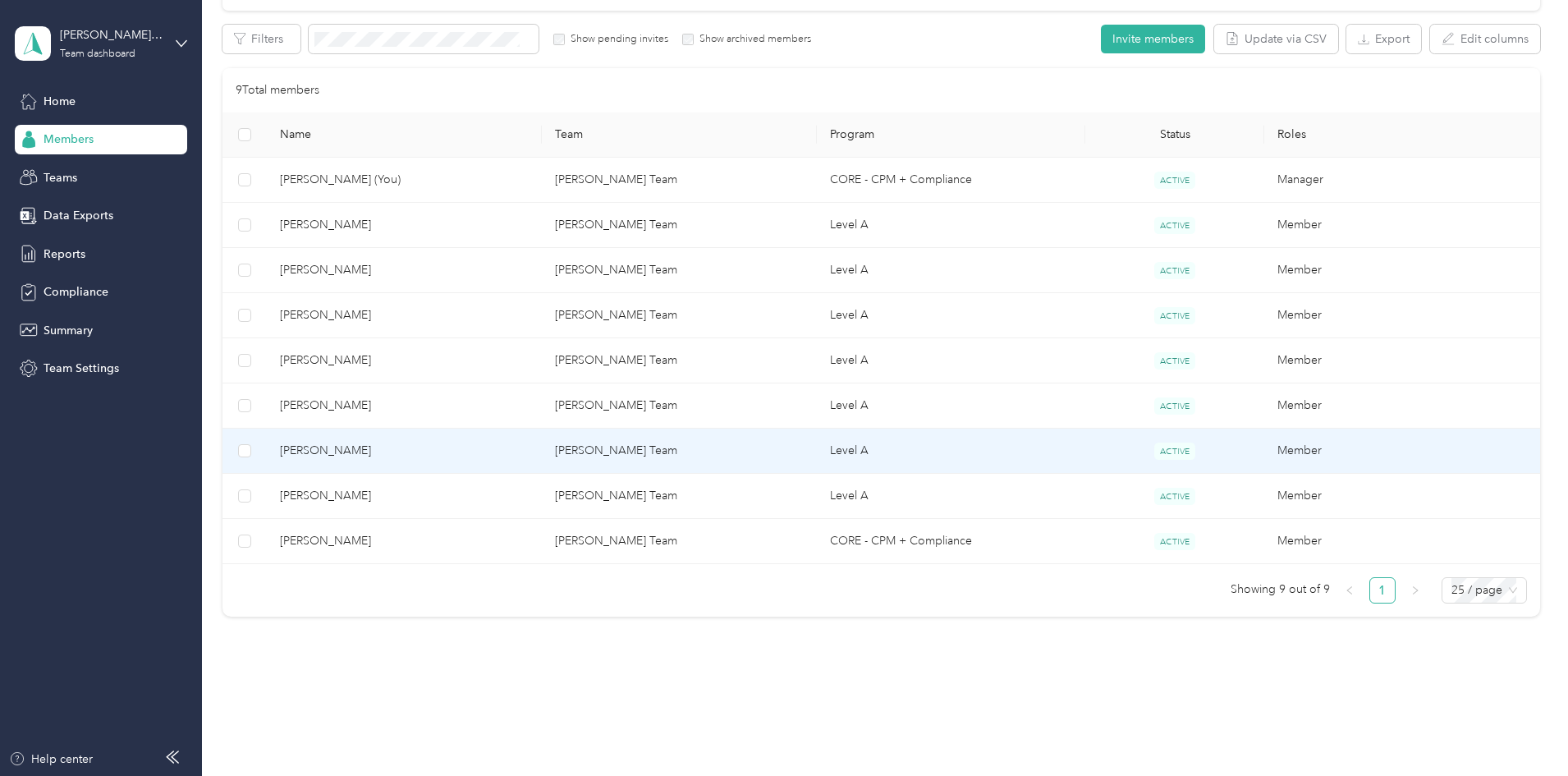
click at [434, 452] on span "[PERSON_NAME]" at bounding box center [404, 451] width 249 height 18
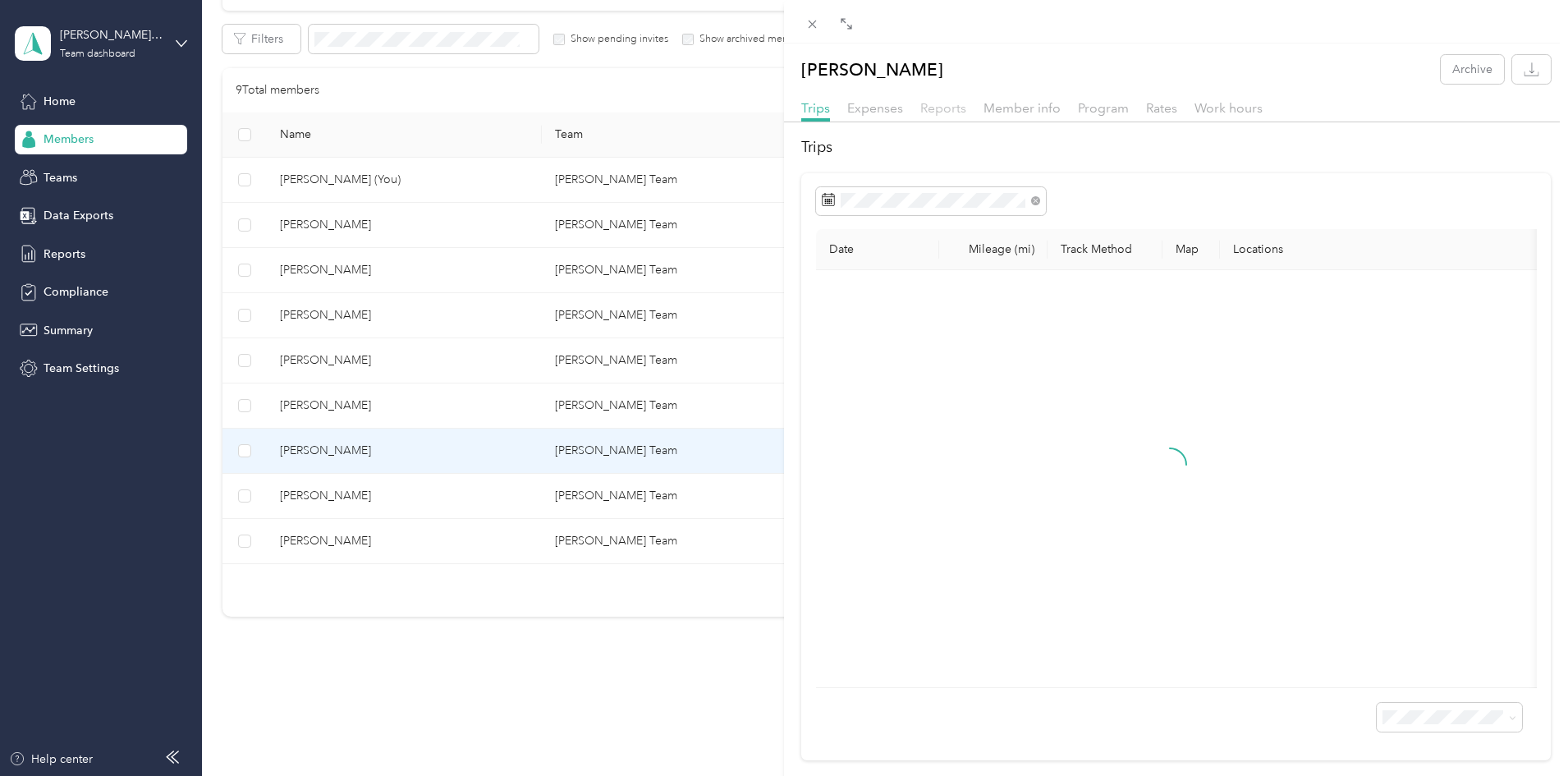
click at [938, 112] on span "Reports" at bounding box center [943, 107] width 46 height 15
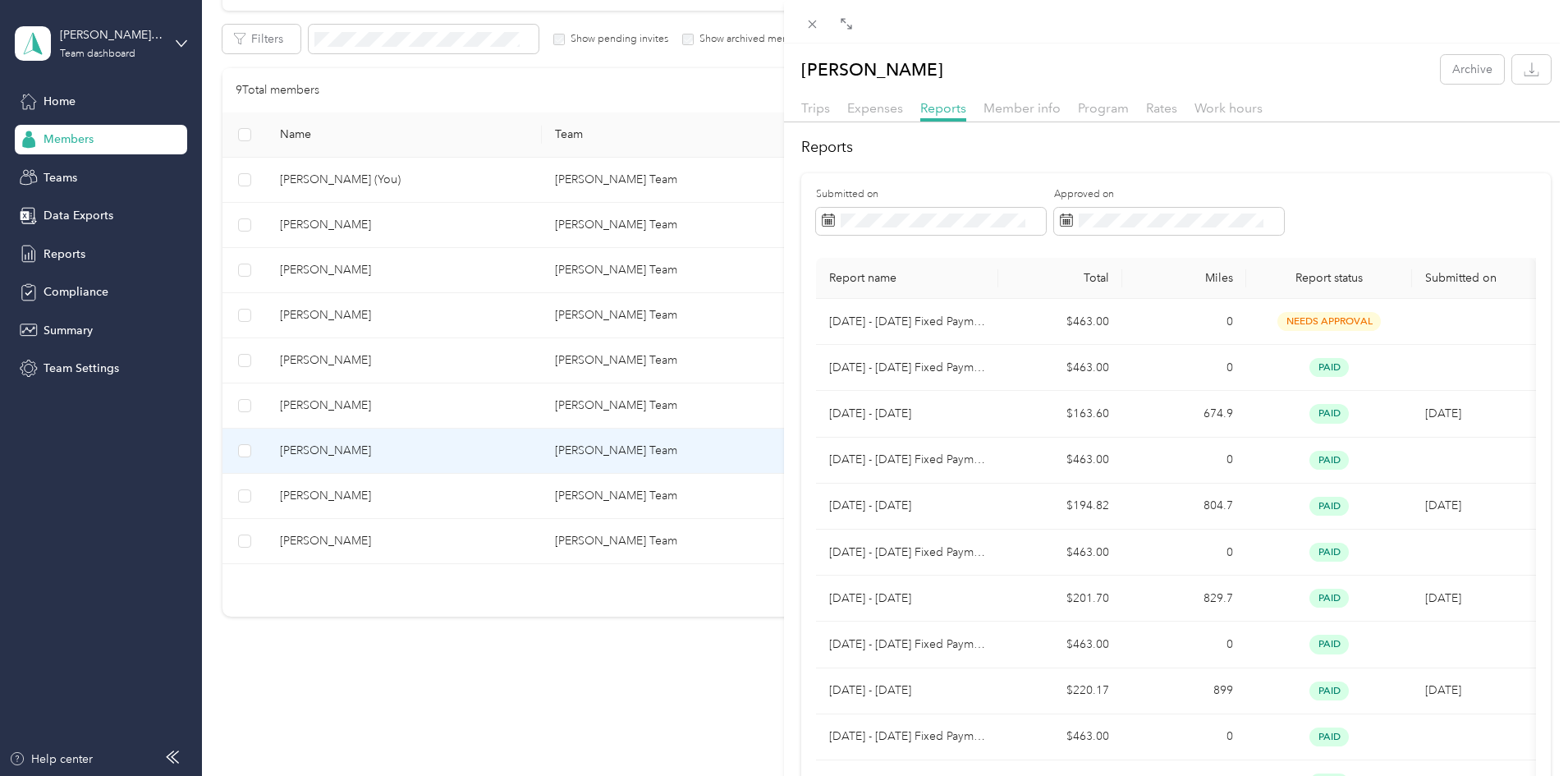
click at [431, 502] on div "[PERSON_NAME] Archive Trips Expenses Reports Member info Program Rates Work hou…" at bounding box center [784, 388] width 1568 height 776
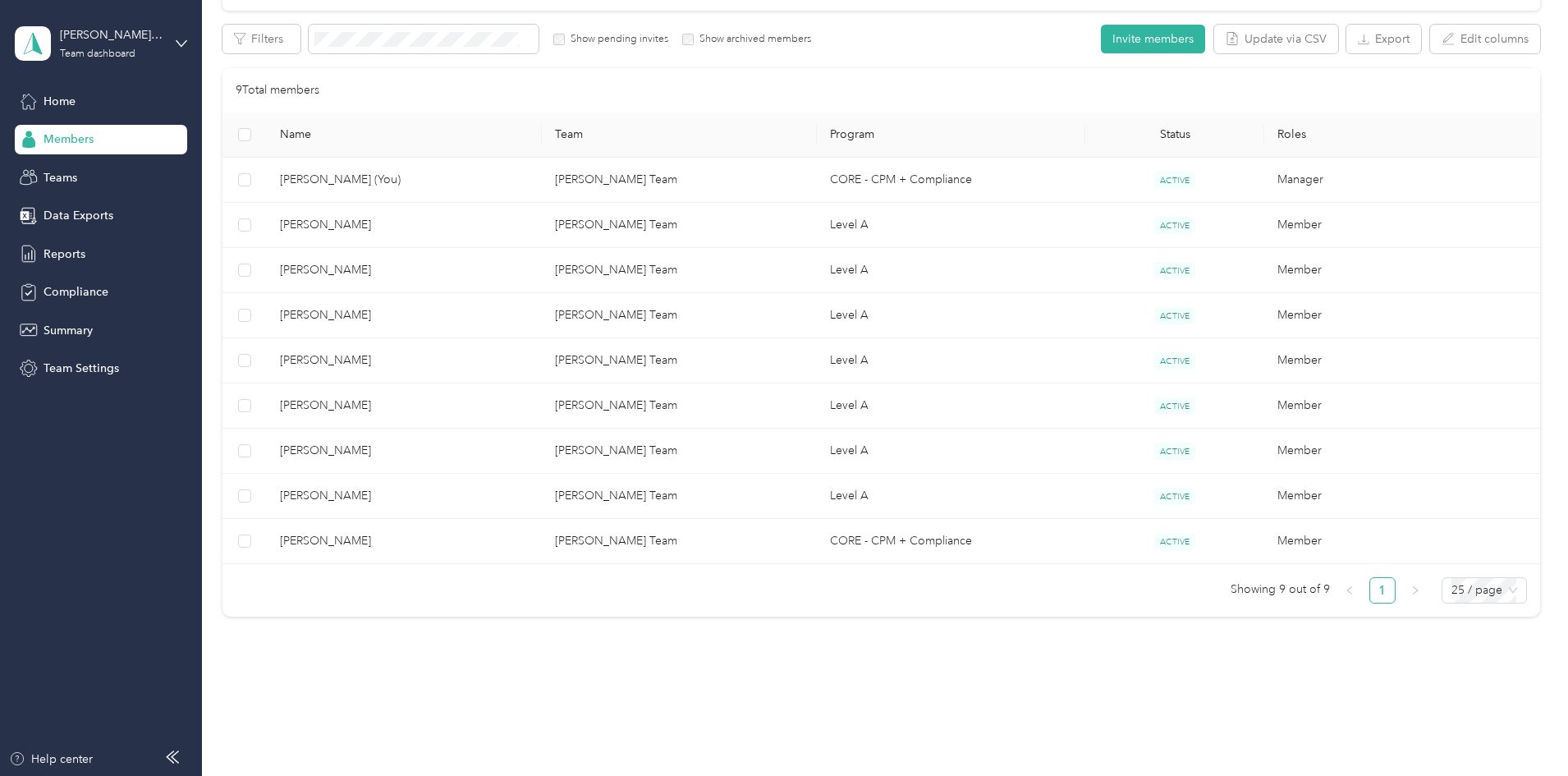
click at [429, 497] on div at bounding box center [784, 388] width 1568 height 776
click at [429, 497] on span "[PERSON_NAME]" at bounding box center [404, 496] width 249 height 18
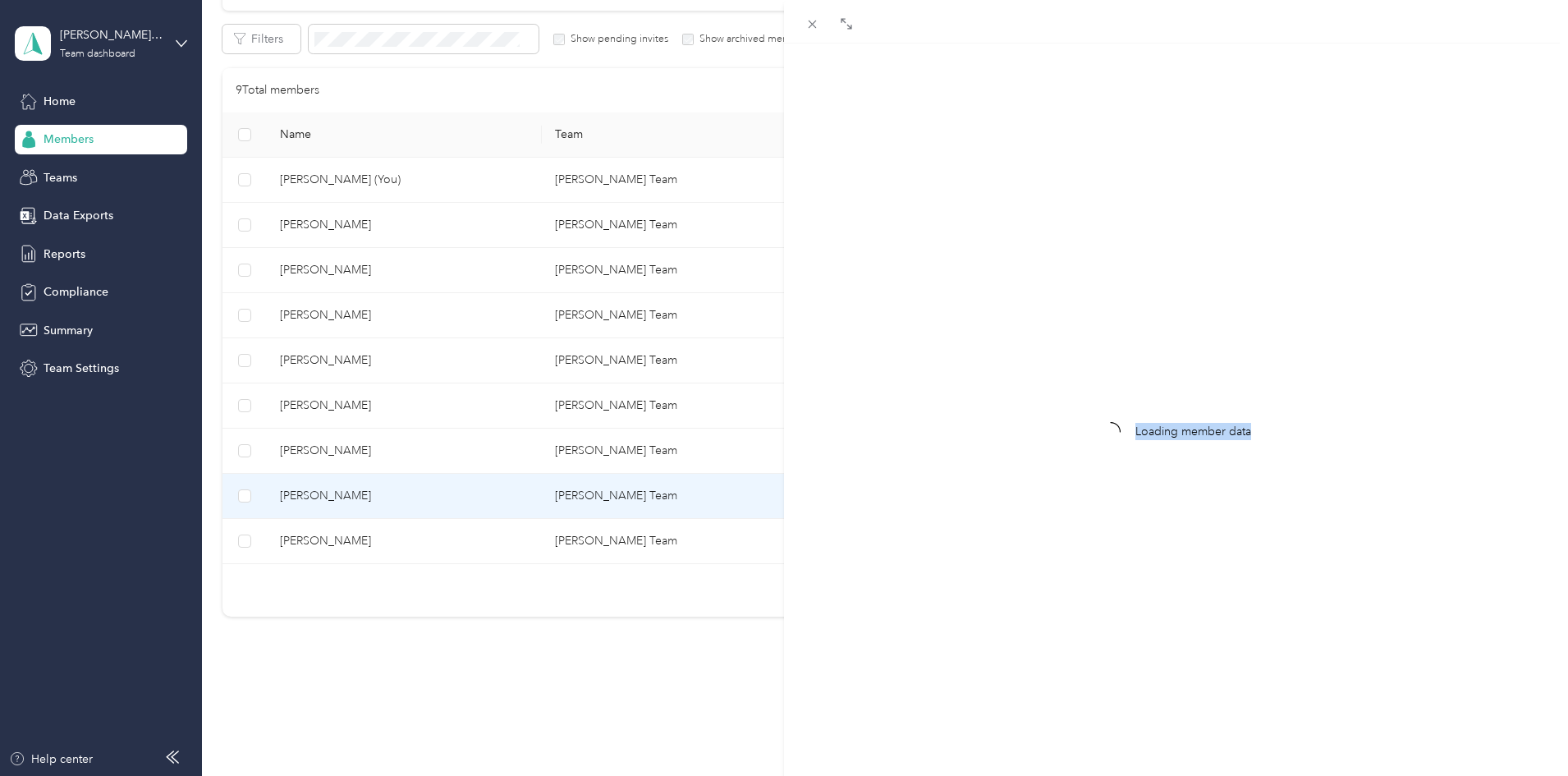
click at [429, 497] on div "Loading member data" at bounding box center [784, 388] width 1568 height 776
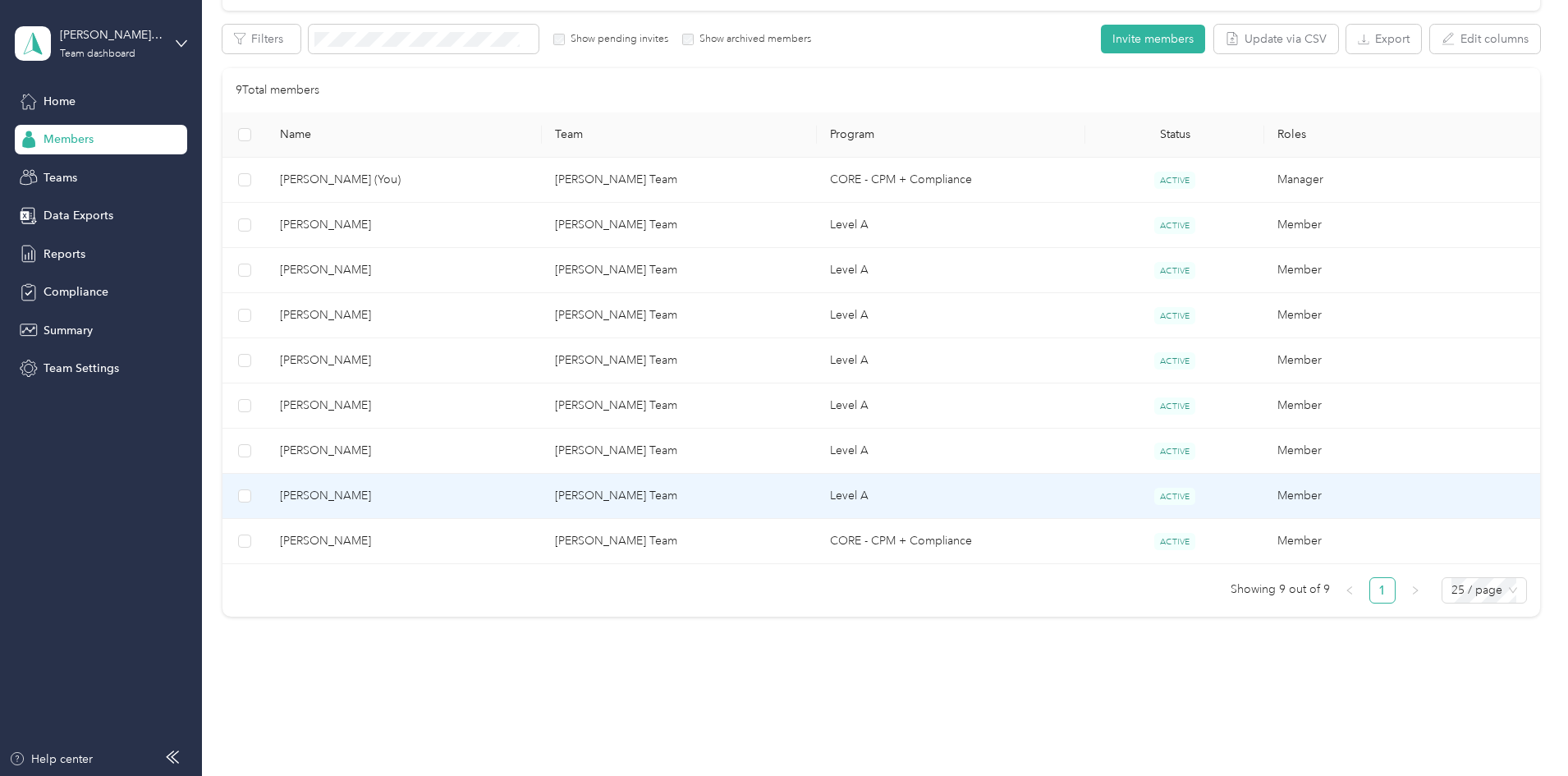
click at [427, 495] on span "[PERSON_NAME]" at bounding box center [404, 496] width 249 height 18
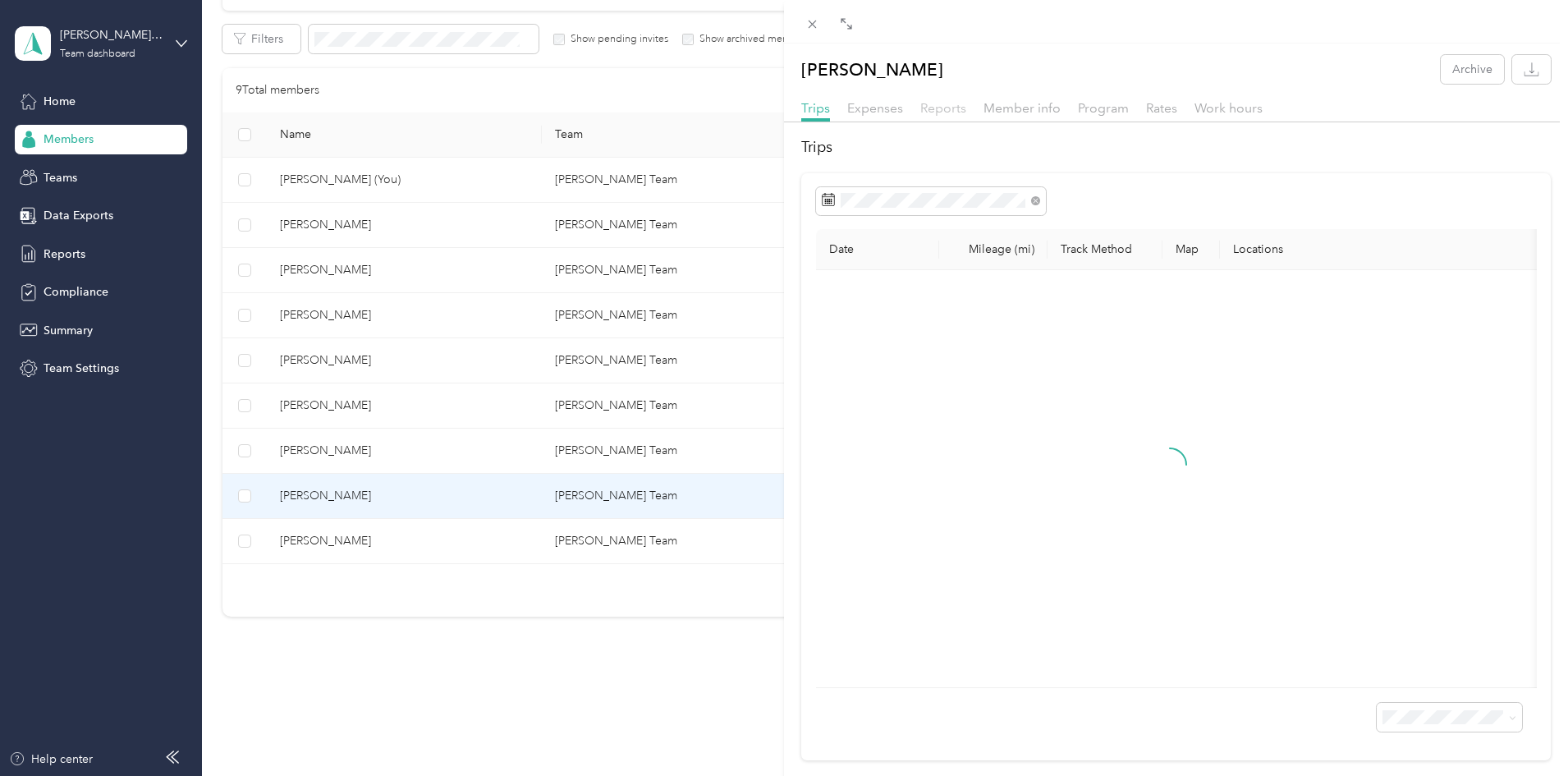
click at [933, 110] on span "Reports" at bounding box center [943, 107] width 46 height 15
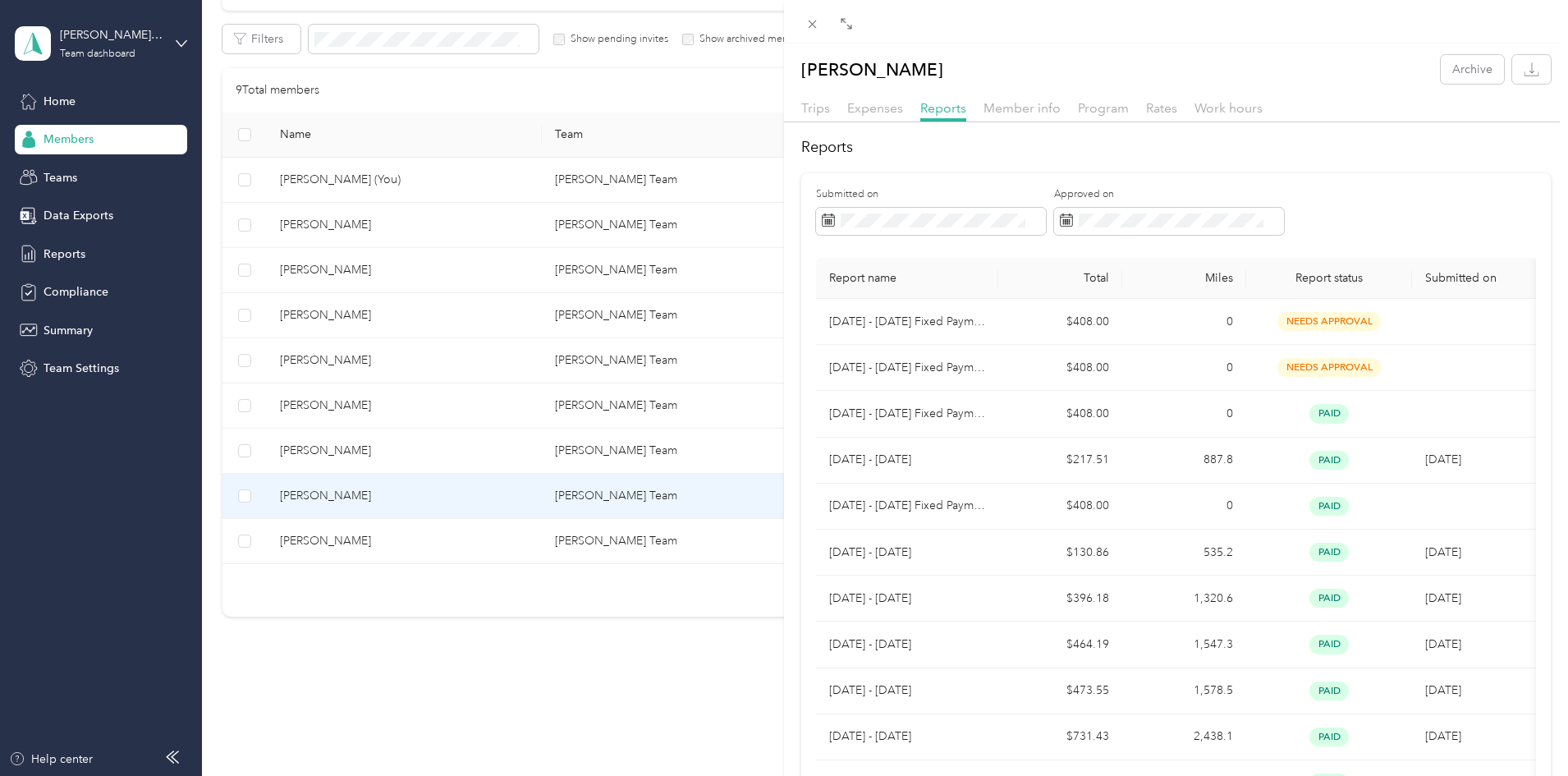
click at [425, 546] on div "[PERSON_NAME] Archive Trips Expenses Reports Member info Program Rates Work hou…" at bounding box center [784, 388] width 1568 height 776
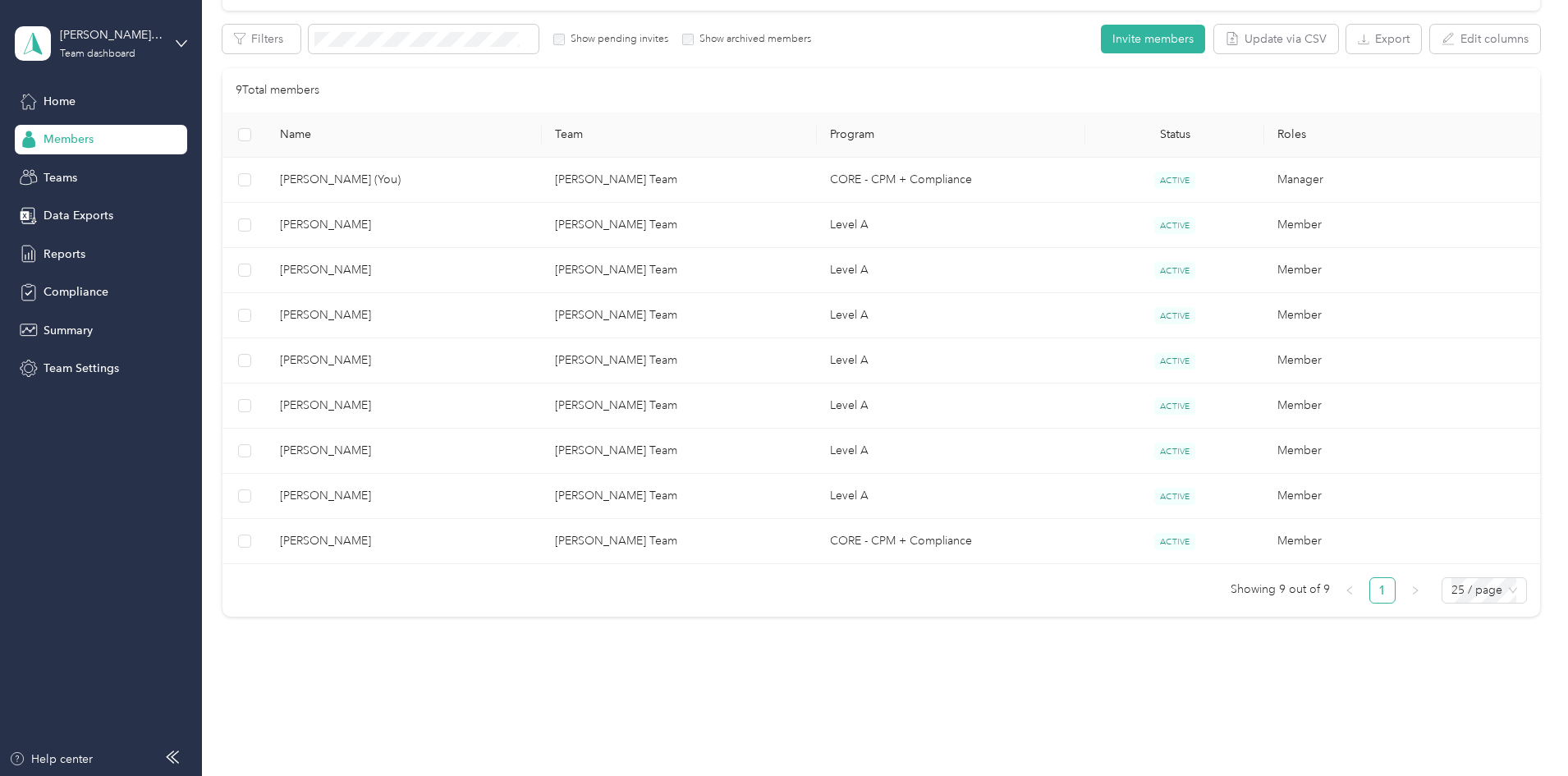
click at [424, 541] on div at bounding box center [784, 388] width 1568 height 776
click at [424, 541] on span "[PERSON_NAME]" at bounding box center [404, 541] width 249 height 18
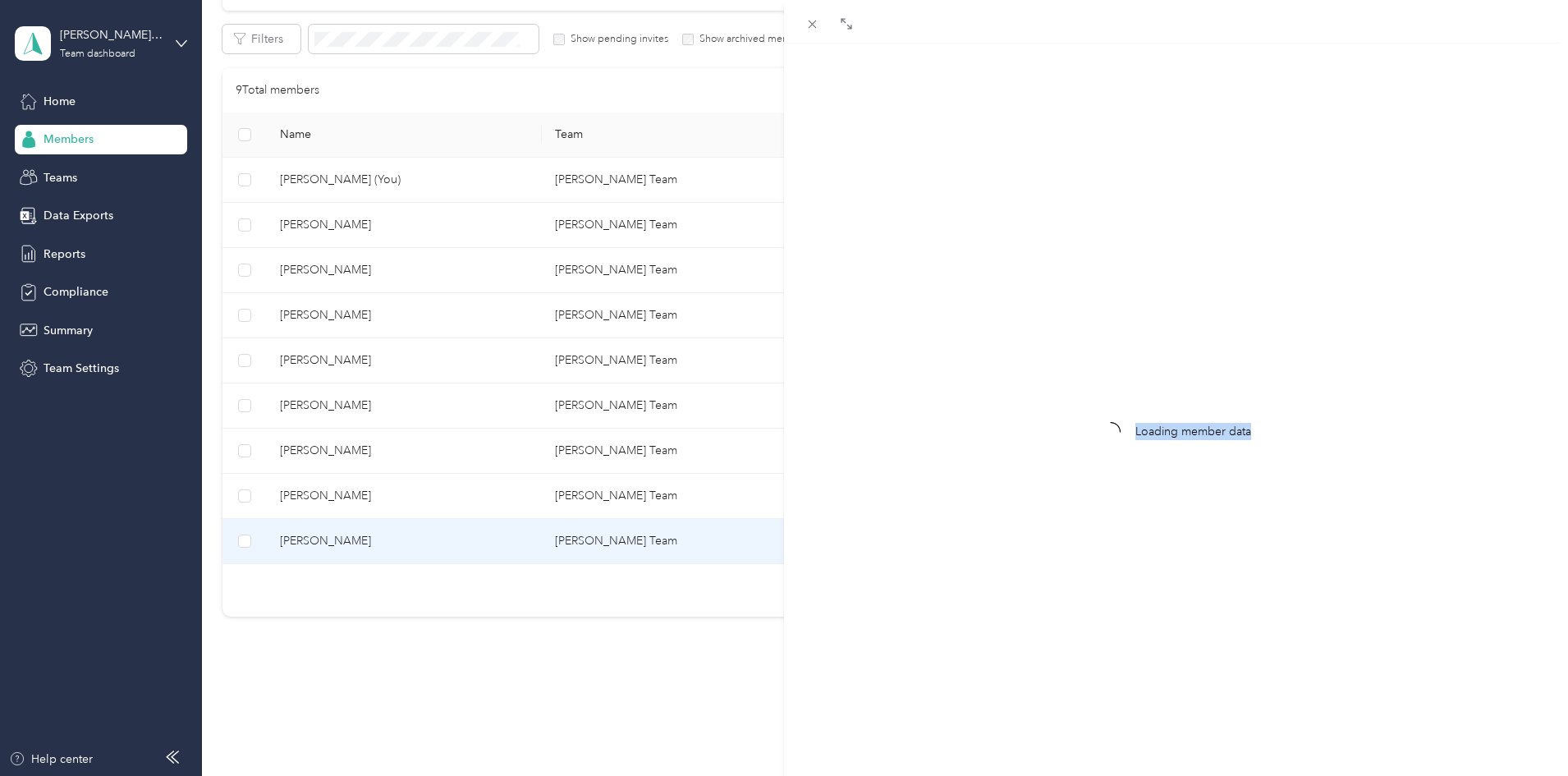
click at [424, 541] on div "Loading member data" at bounding box center [784, 388] width 1568 height 776
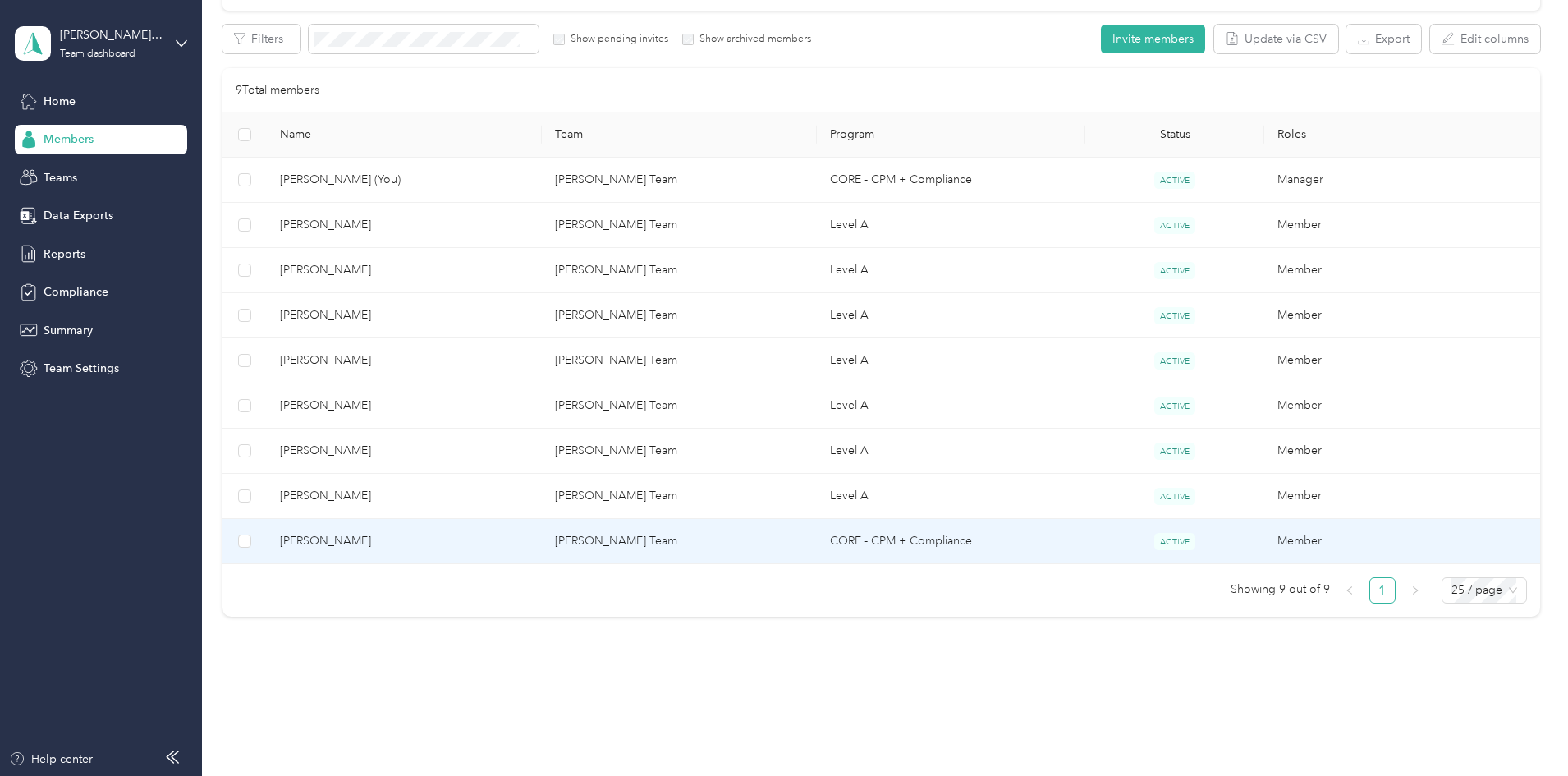
click at [425, 541] on span "[PERSON_NAME]" at bounding box center [404, 541] width 249 height 18
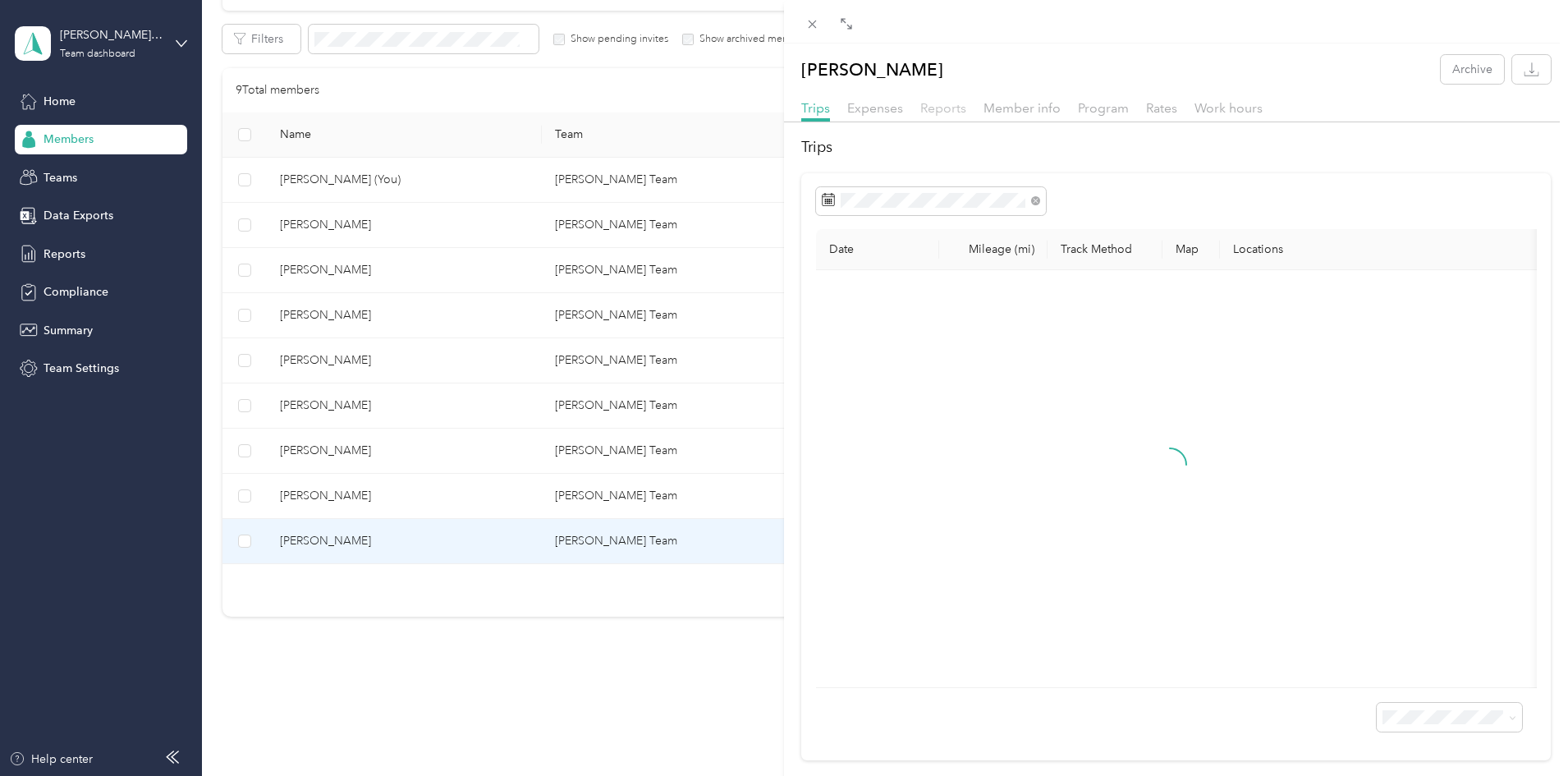
click at [944, 113] on span "Reports" at bounding box center [943, 107] width 46 height 15
